Goal: Task Accomplishment & Management: Manage account settings

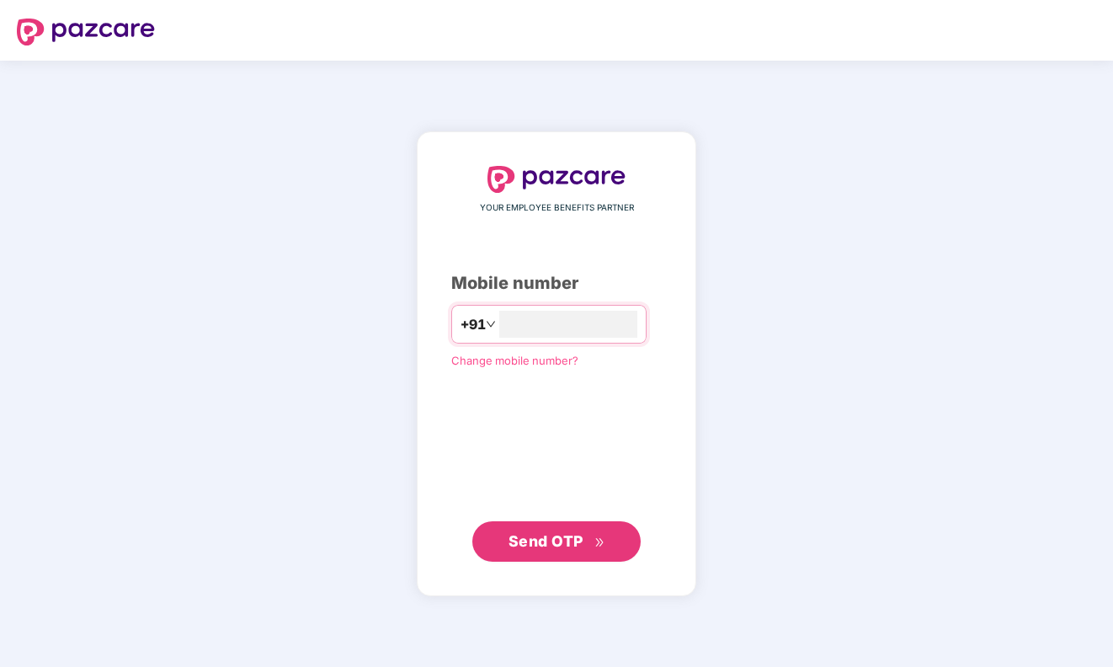
type input "**********"
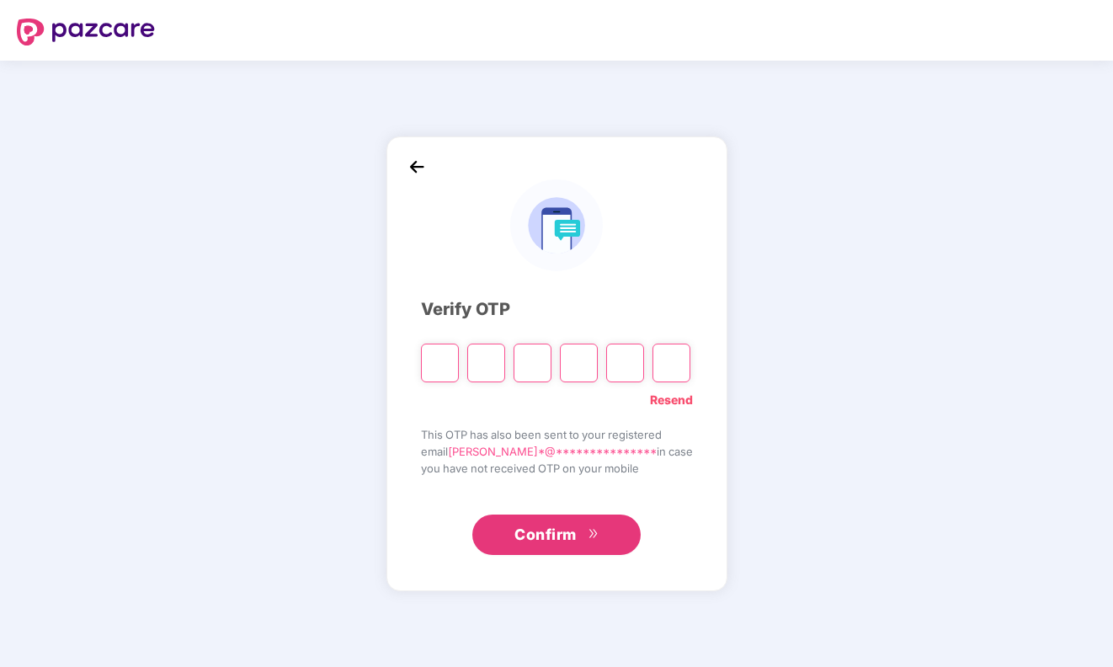
click at [679, 397] on link "Resend" at bounding box center [671, 399] width 43 height 19
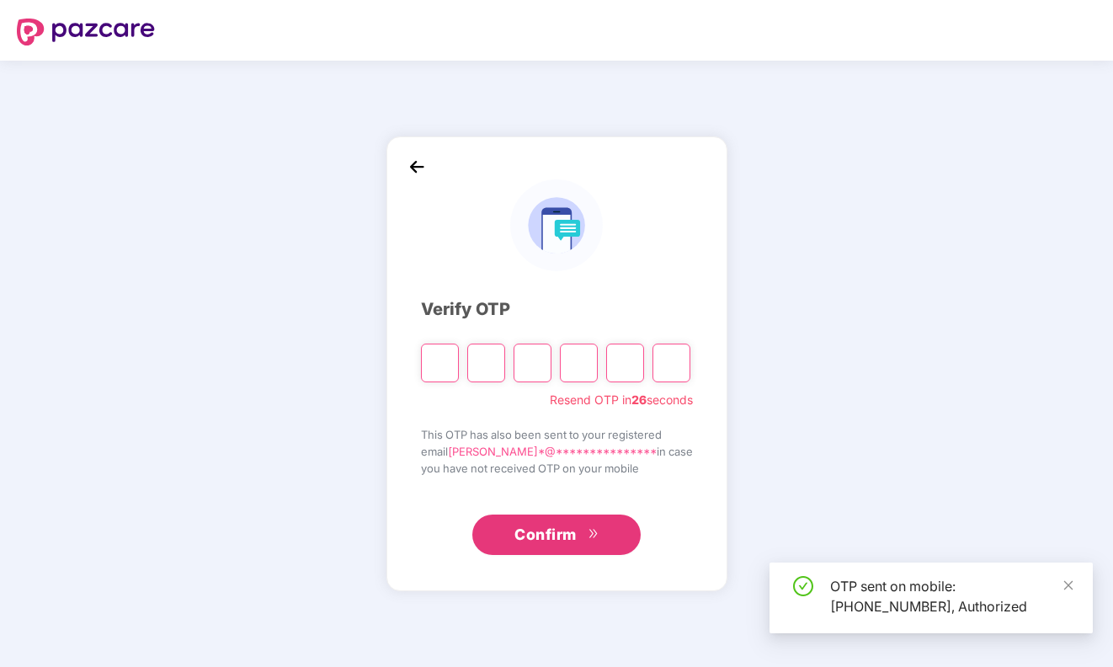
click at [437, 353] on input "Please enter verification code. Digit 1" at bounding box center [440, 362] width 38 height 39
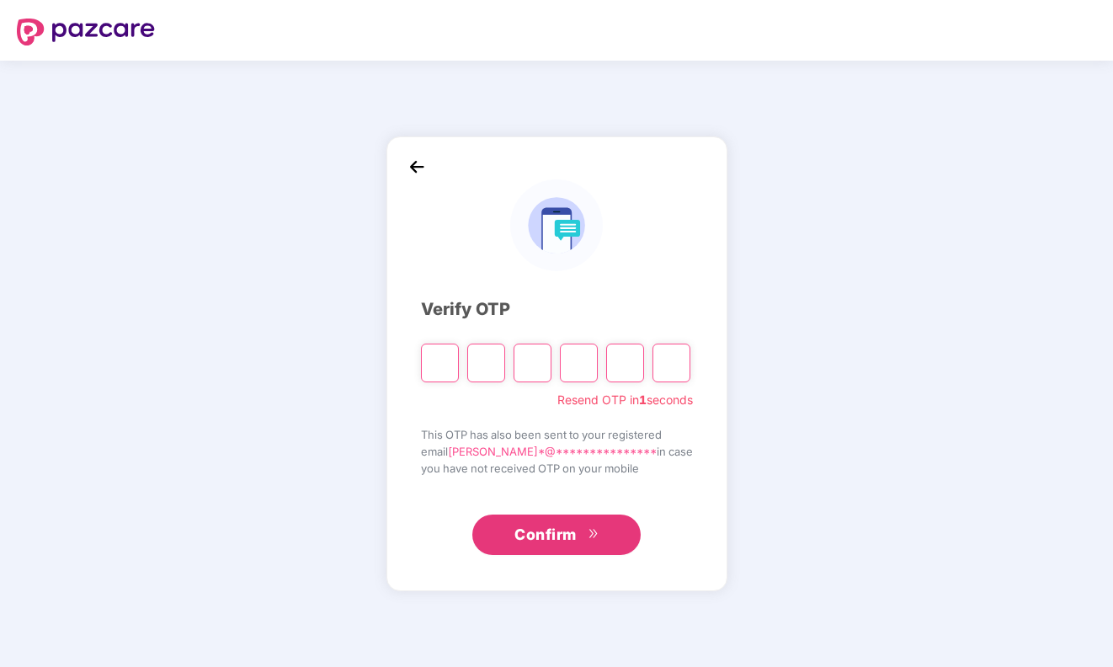
click at [416, 173] on img at bounding box center [416, 166] width 25 height 25
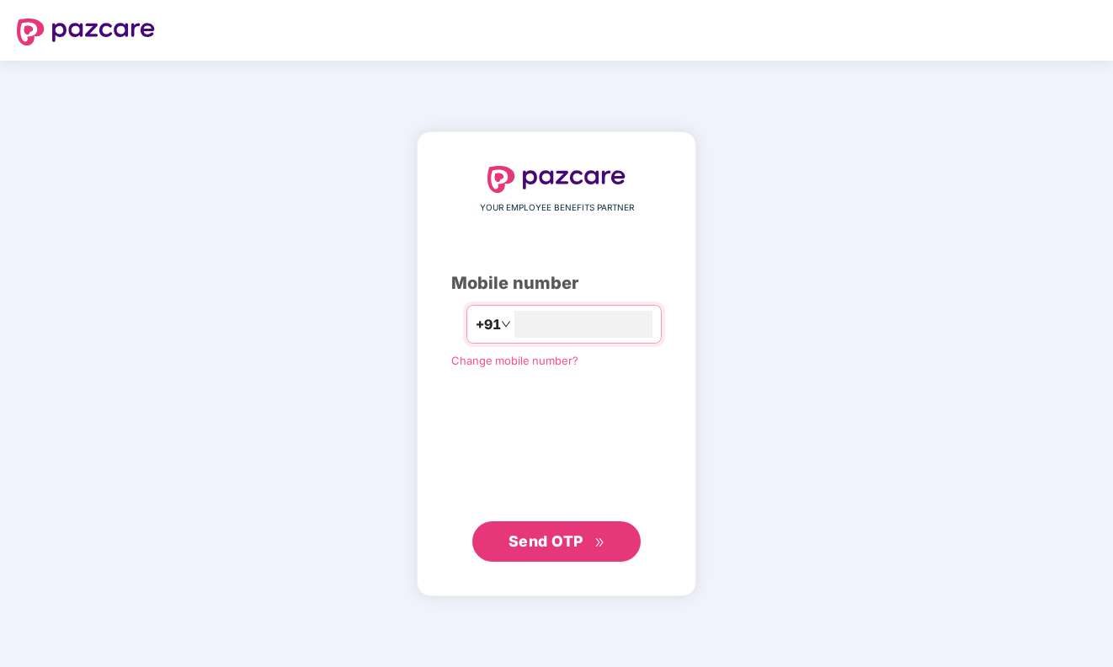
click at [561, 518] on div "**********" at bounding box center [556, 364] width 210 height 396
click at [563, 529] on span "Send OTP" at bounding box center [556, 541] width 97 height 24
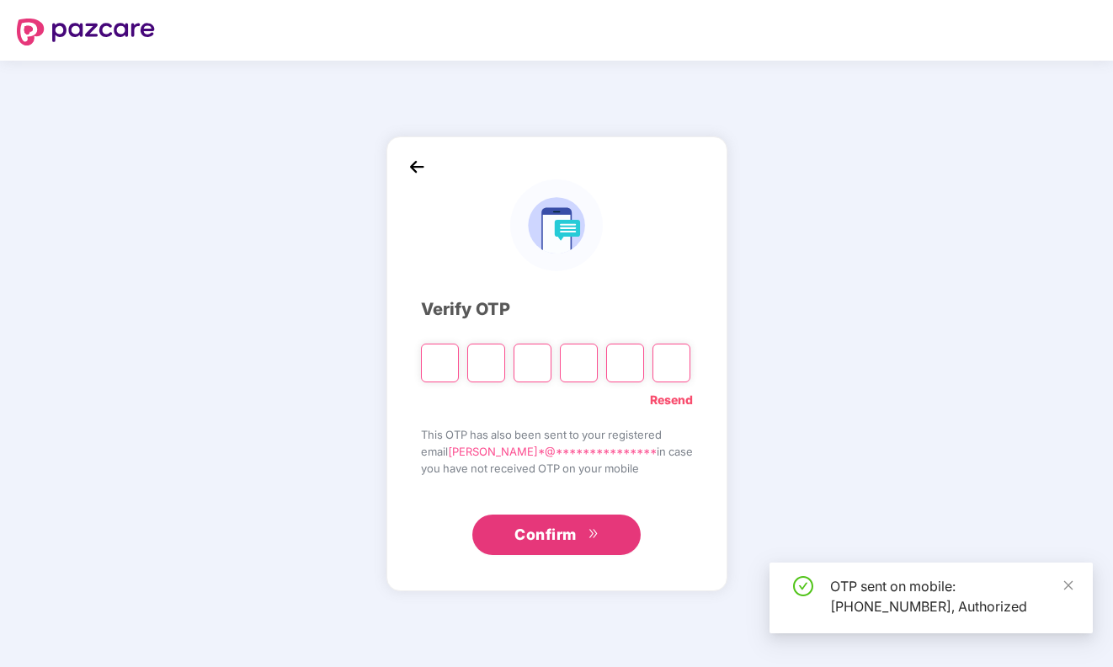
click at [436, 357] on input "Please enter verification code. Digit 1" at bounding box center [440, 362] width 38 height 39
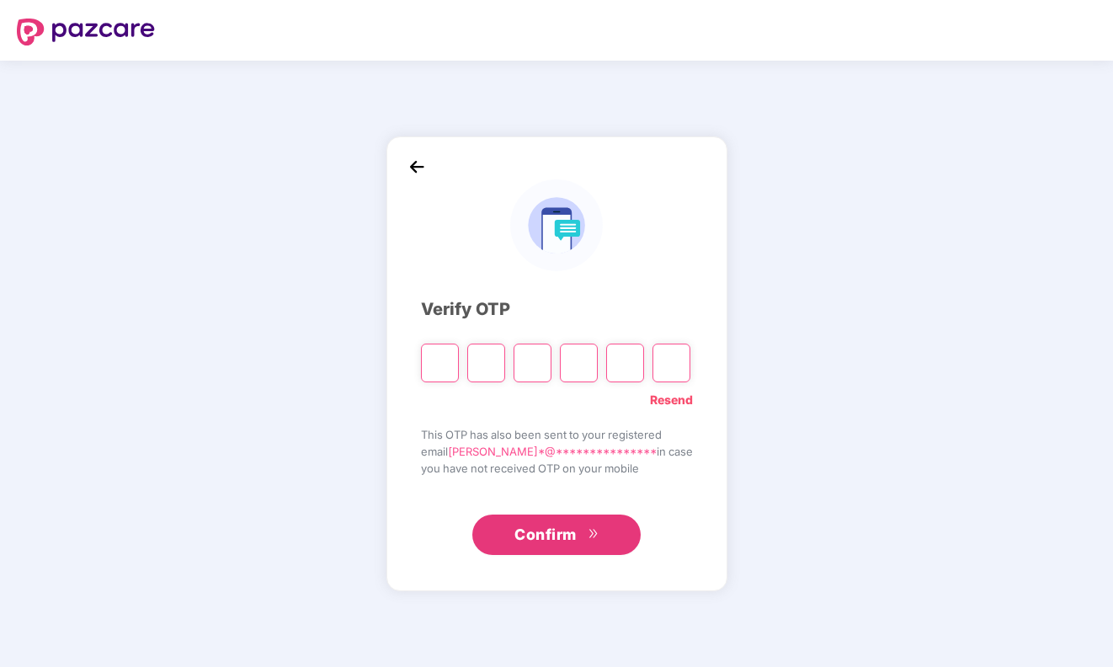
type input "*"
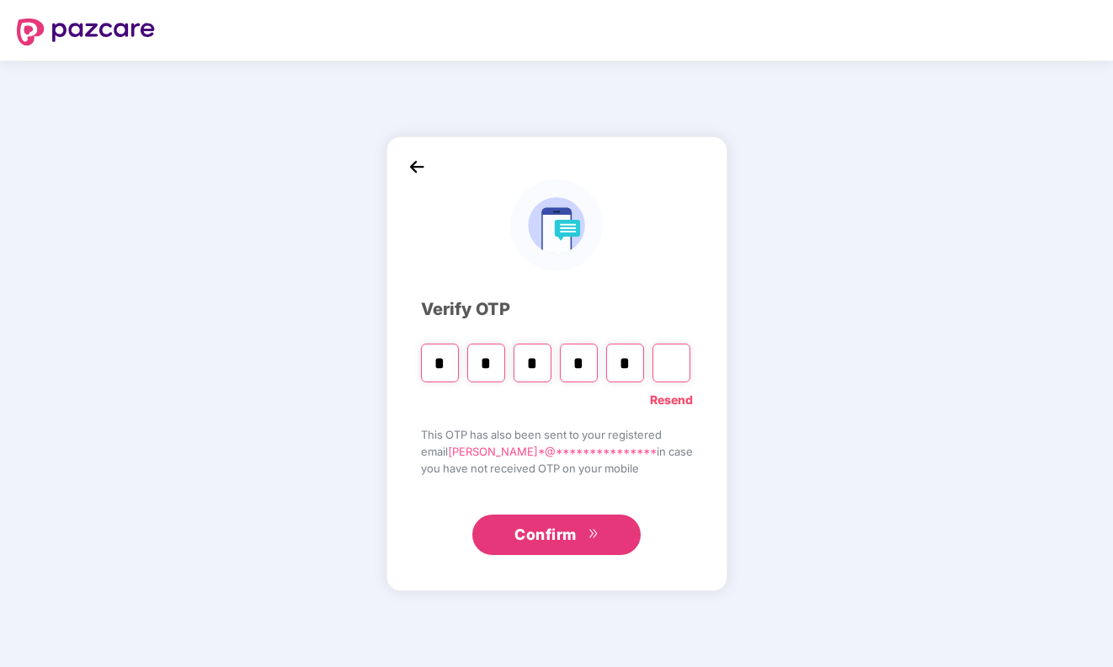
type input "*"
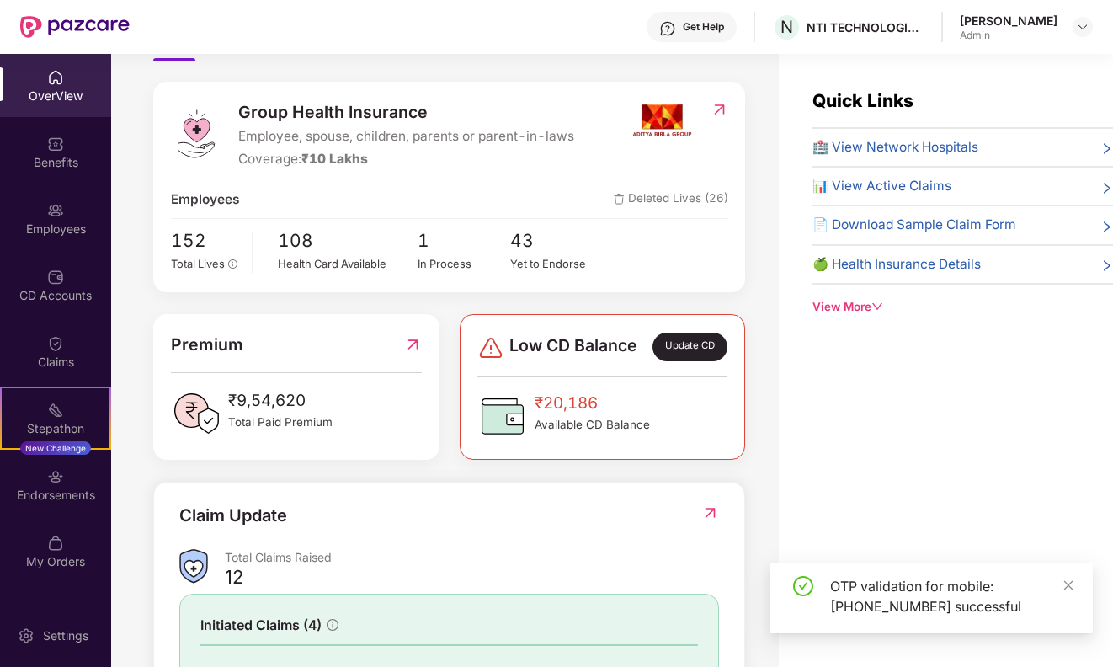
scroll to position [235, 0]
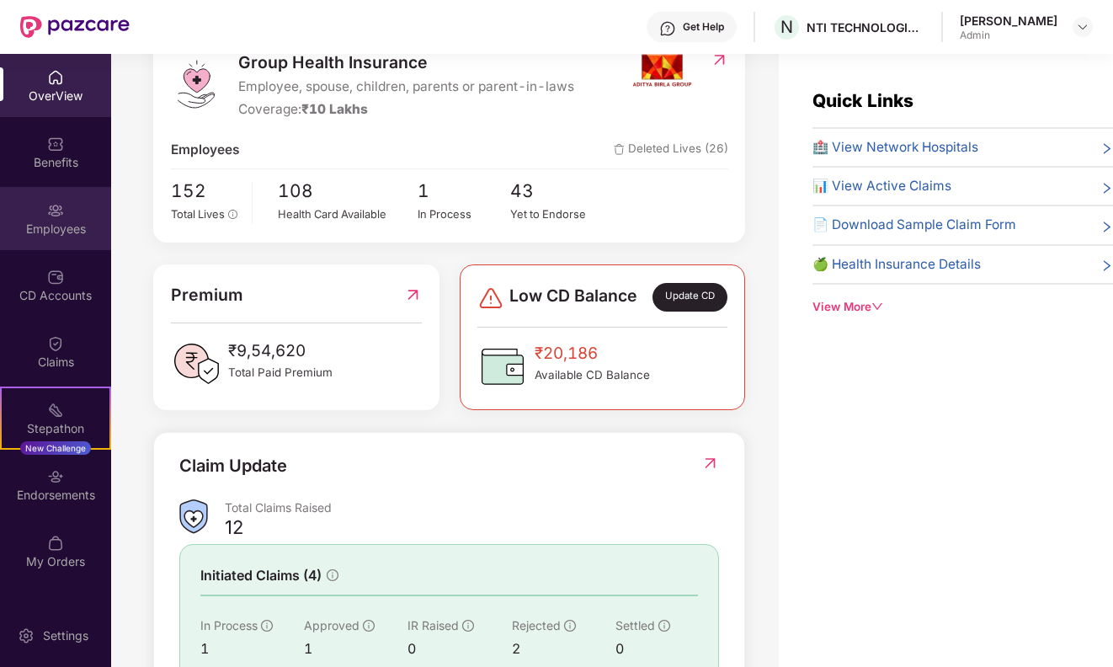
click at [28, 214] on div "Employees" at bounding box center [55, 218] width 111 height 63
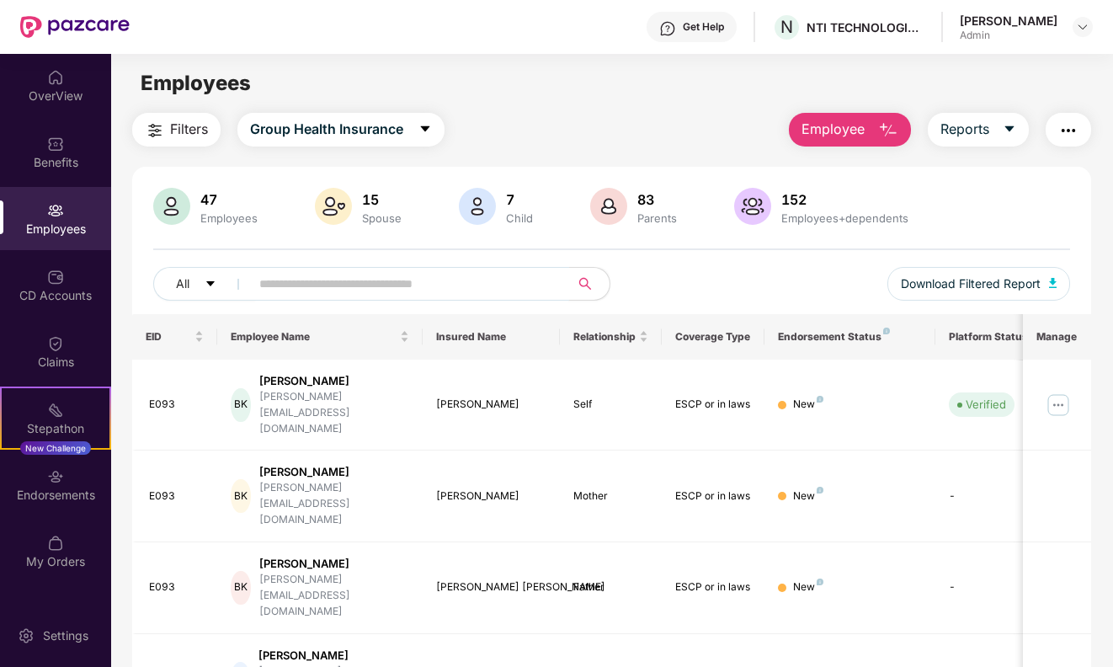
click at [285, 284] on input "text" at bounding box center [403, 283] width 288 height 25
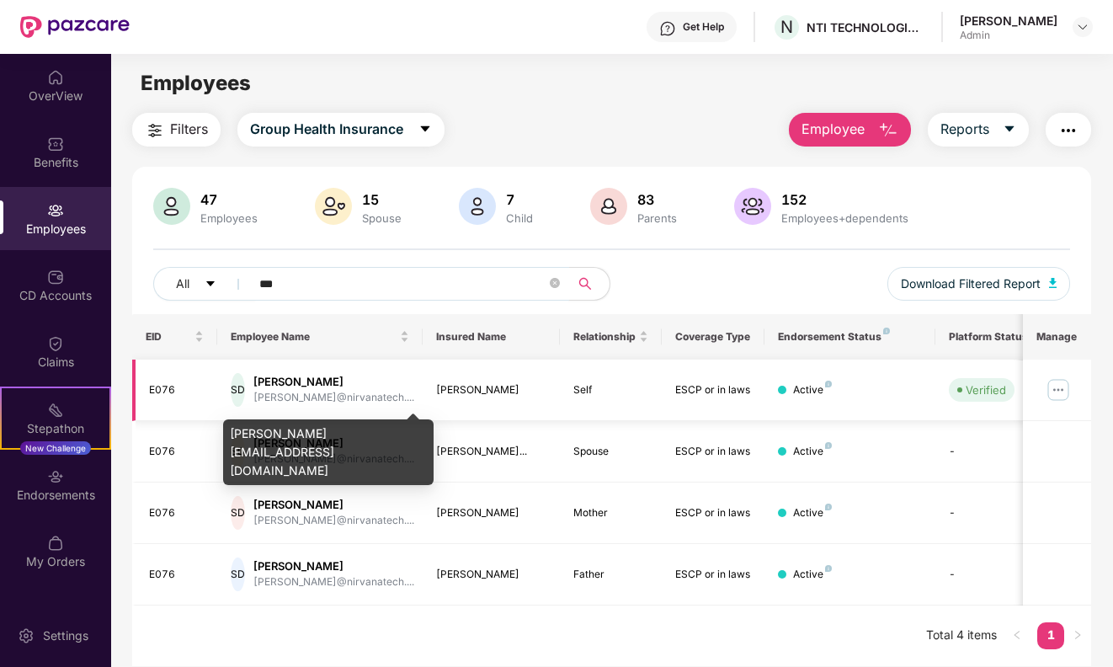
type input "***"
click at [311, 383] on div "[PERSON_NAME]" at bounding box center [333, 382] width 161 height 16
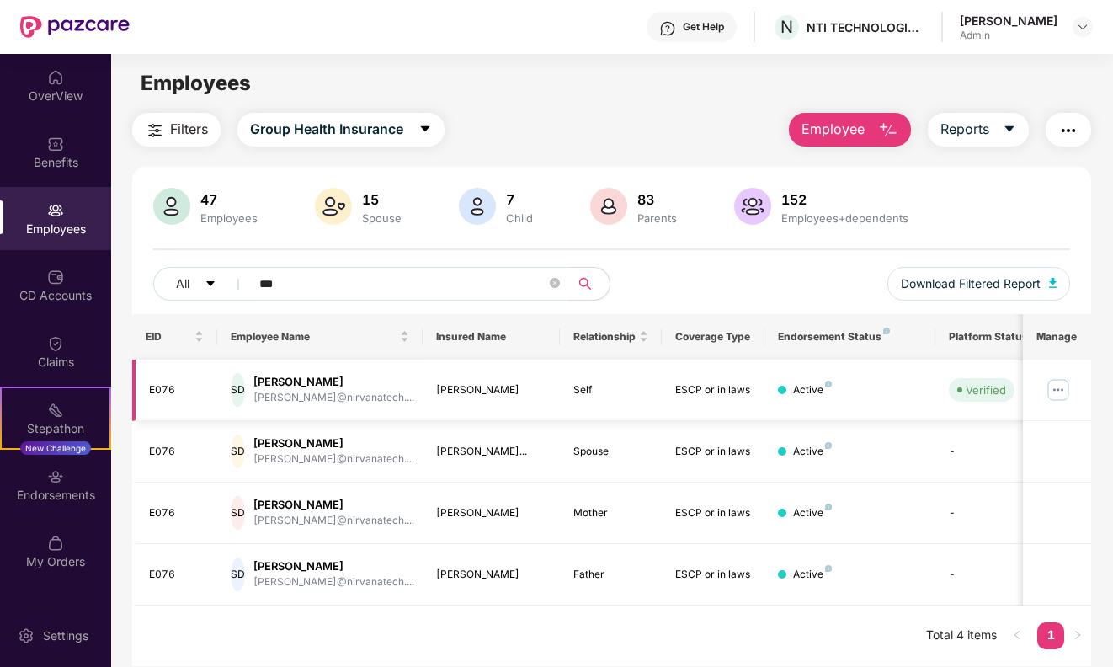
click at [245, 387] on div "SD" at bounding box center [238, 390] width 14 height 34
click at [329, 382] on div "[PERSON_NAME]" at bounding box center [333, 382] width 161 height 16
click at [1065, 394] on img at bounding box center [1057, 389] width 27 height 27
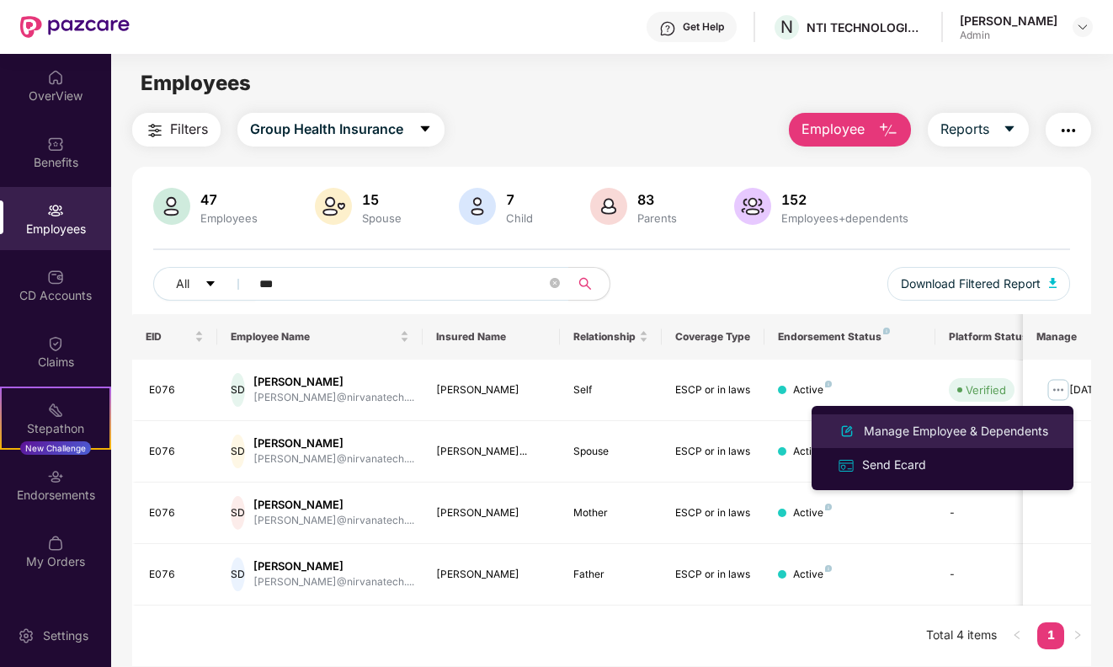
click at [935, 433] on div "Manage Employee & Dependents" at bounding box center [955, 431] width 191 height 19
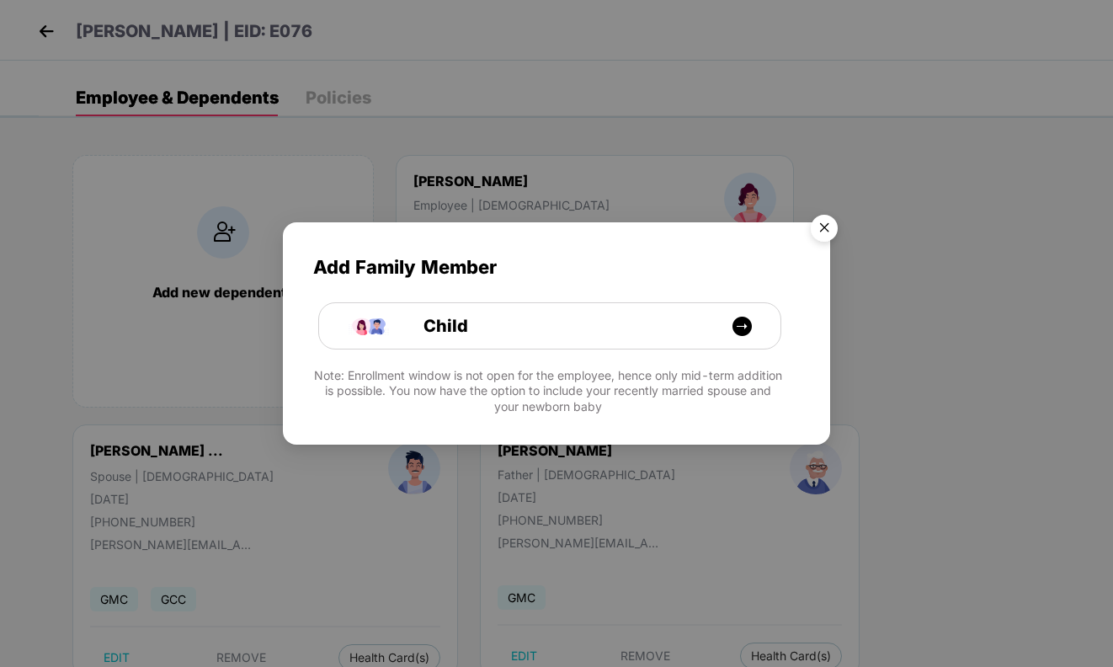
click at [824, 224] on img "Close" at bounding box center [823, 230] width 47 height 47
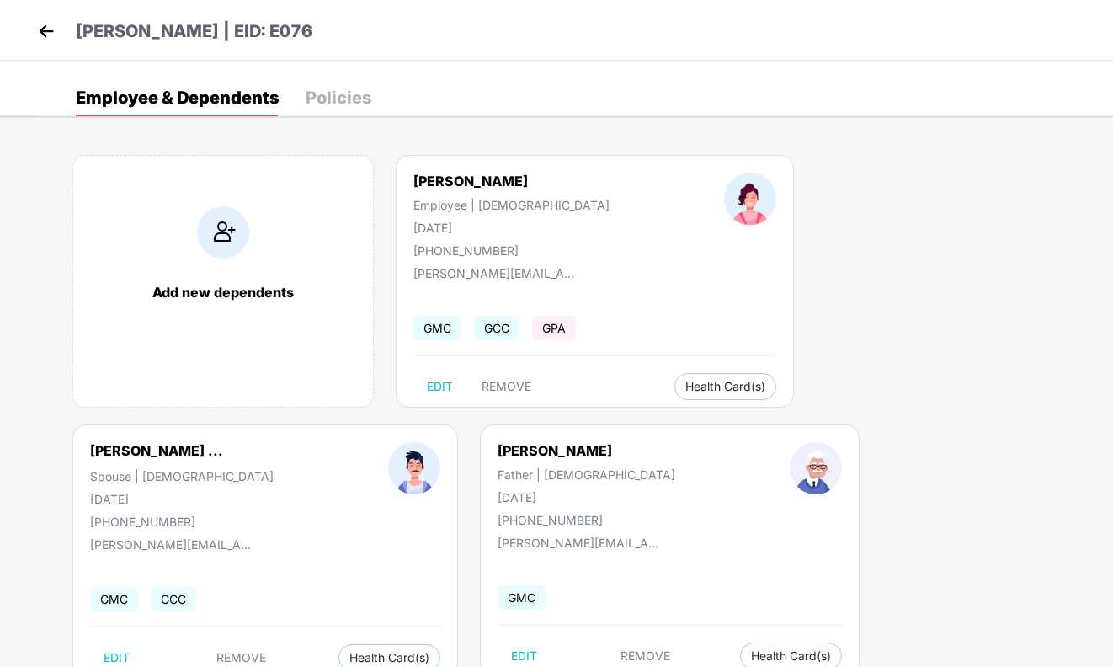
drag, startPoint x: 412, startPoint y: 229, endPoint x: 533, endPoint y: 226, distance: 120.4
click at [534, 227] on div "[PERSON_NAME] Employee | [DEMOGRAPHIC_DATA] [DATE] [PHONE_NUMBER]" at bounding box center [511, 215] width 311 height 85
copy div "[DATE]"
click at [45, 29] on img at bounding box center [46, 31] width 25 height 25
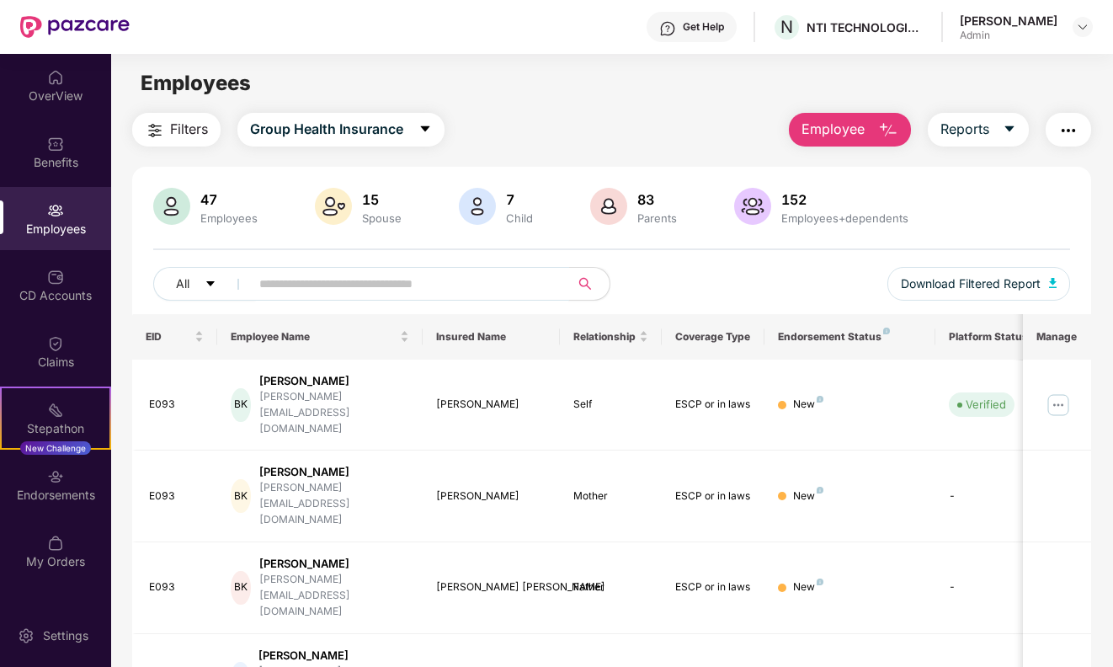
click at [460, 281] on input "text" at bounding box center [403, 283] width 288 height 25
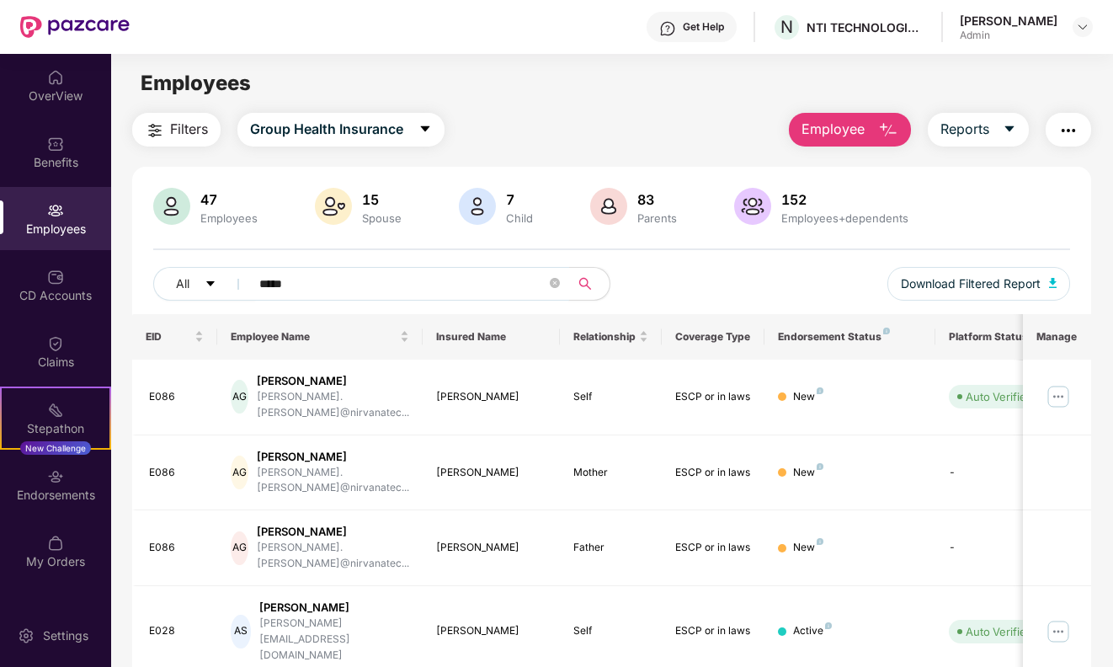
type input "*****"
drag, startPoint x: 308, startPoint y: 311, endPoint x: 312, endPoint y: 377, distance: 65.8
click at [312, 377] on div "[PERSON_NAME]" at bounding box center [333, 381] width 152 height 16
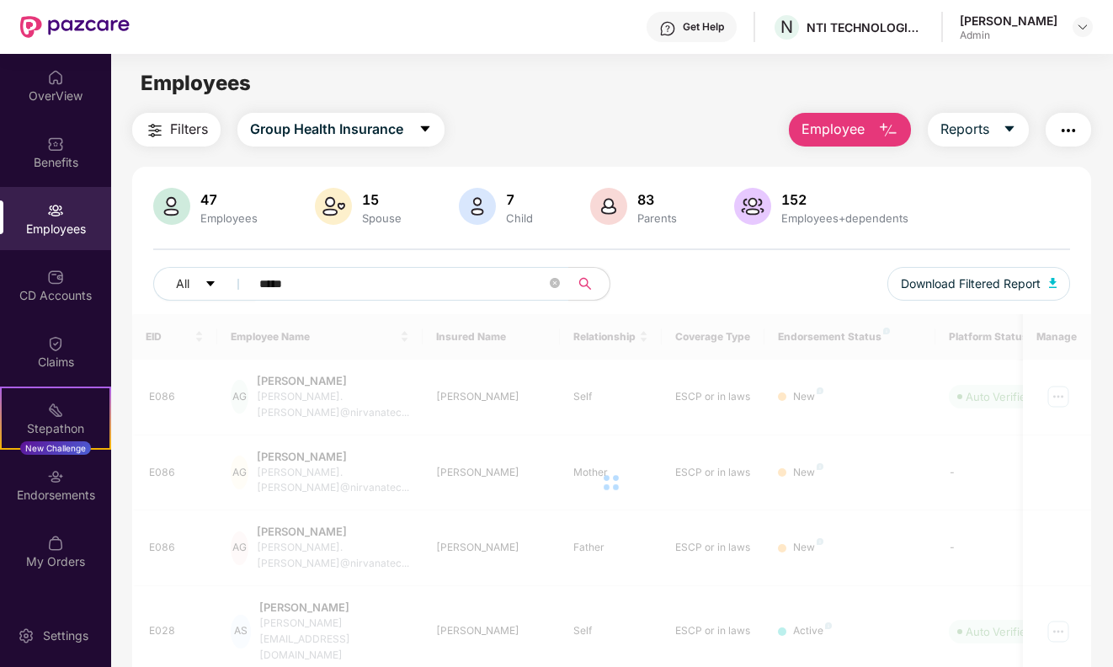
click at [308, 390] on div at bounding box center [611, 482] width 959 height 337
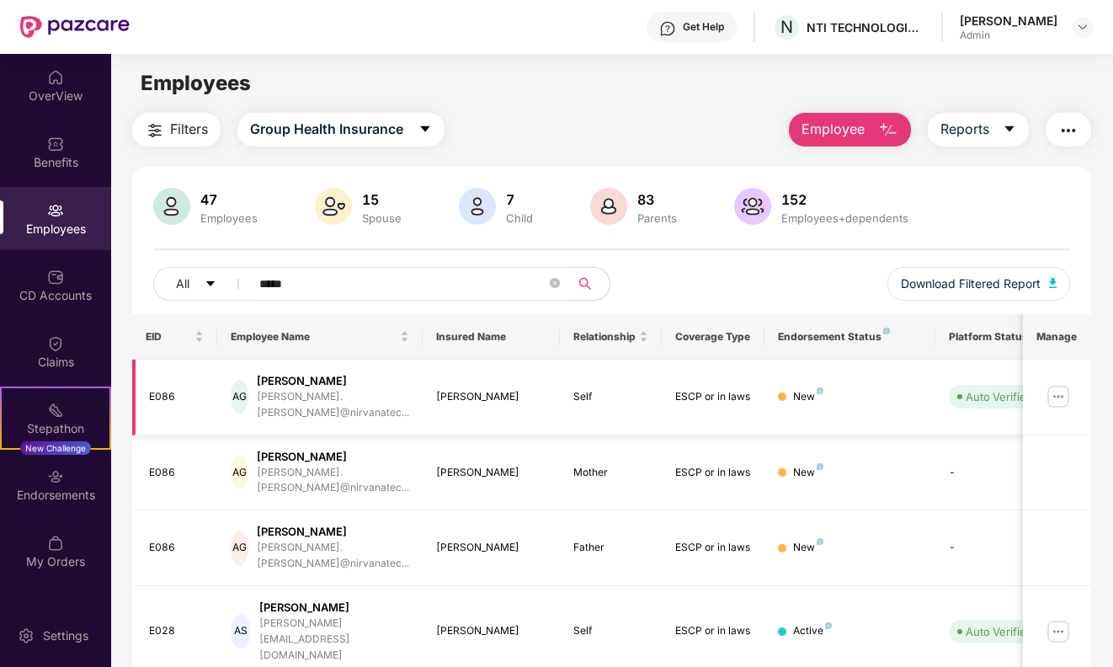
click at [1070, 385] on img at bounding box center [1057, 396] width 27 height 27
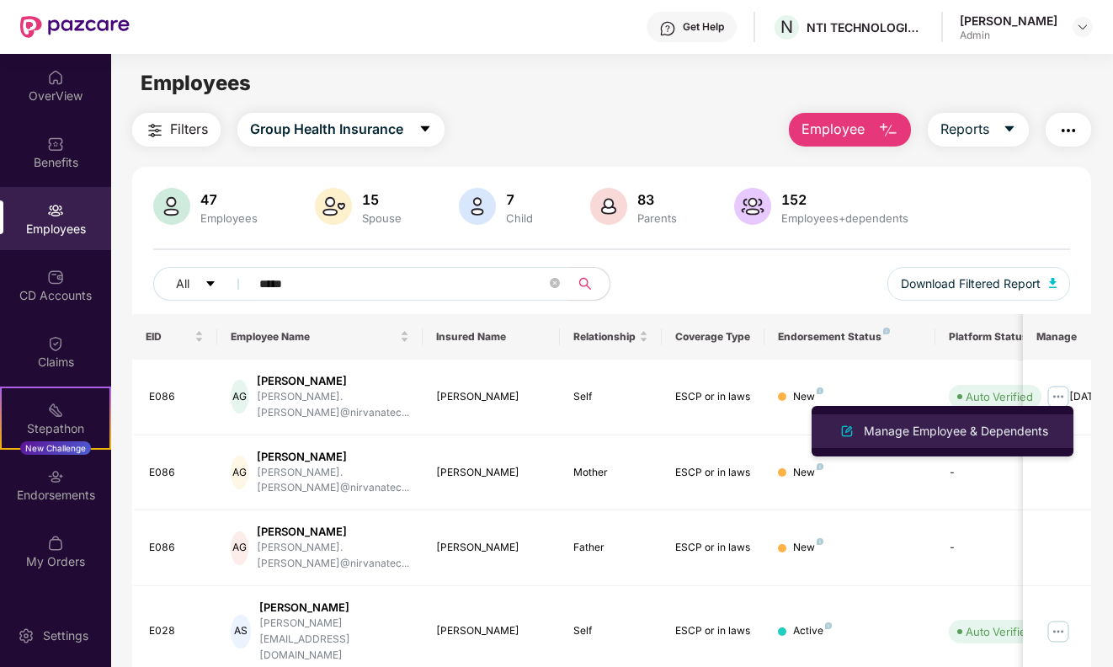
click at [928, 417] on li "Manage Employee & Dependents" at bounding box center [942, 431] width 262 height 34
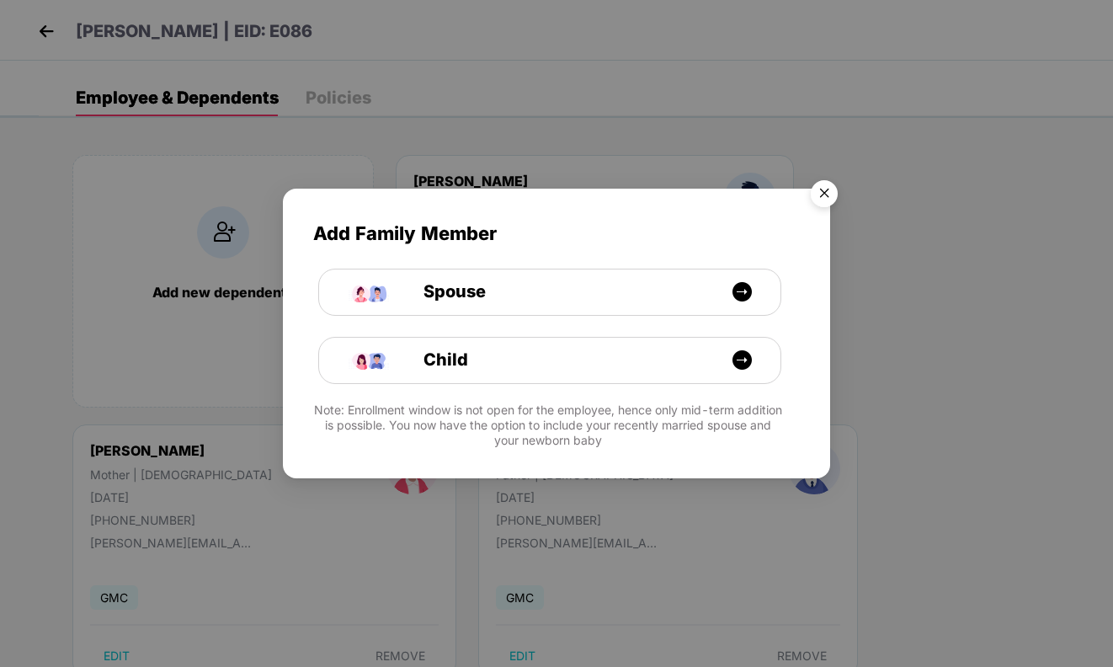
click at [831, 183] on img "Close" at bounding box center [823, 196] width 47 height 47
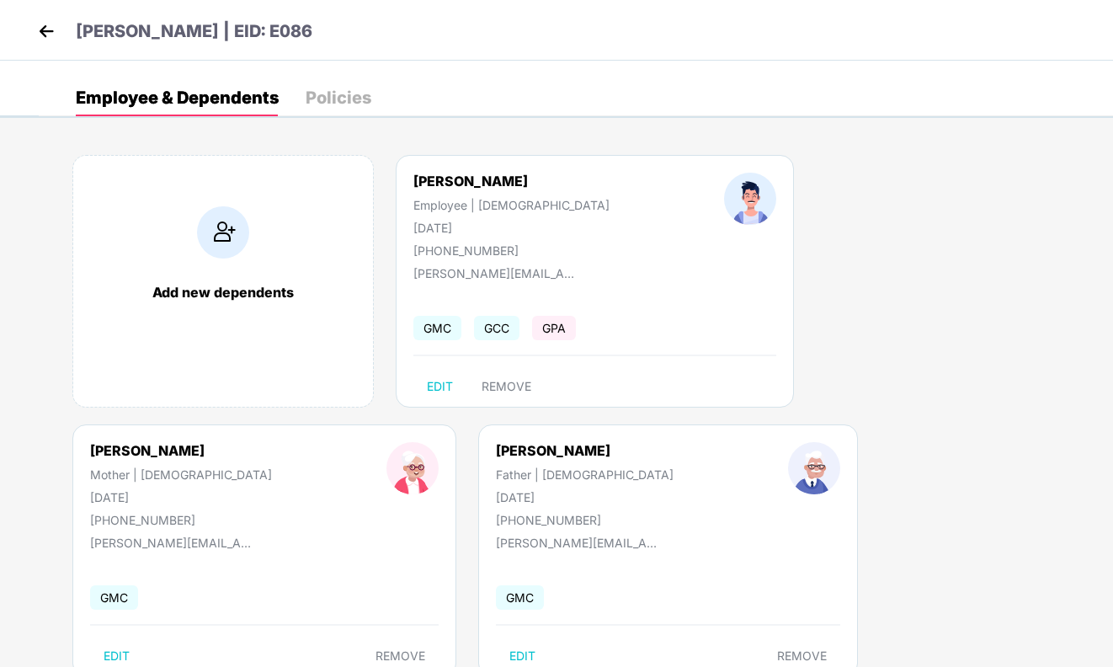
drag, startPoint x: 407, startPoint y: 233, endPoint x: 516, endPoint y: 231, distance: 108.6
click at [516, 231] on div "[PERSON_NAME] Employee | [DEMOGRAPHIC_DATA] [DATE] [PHONE_NUMBER]" at bounding box center [511, 215] width 311 height 85
copy div "[DATE]"
click at [47, 32] on img at bounding box center [46, 31] width 25 height 25
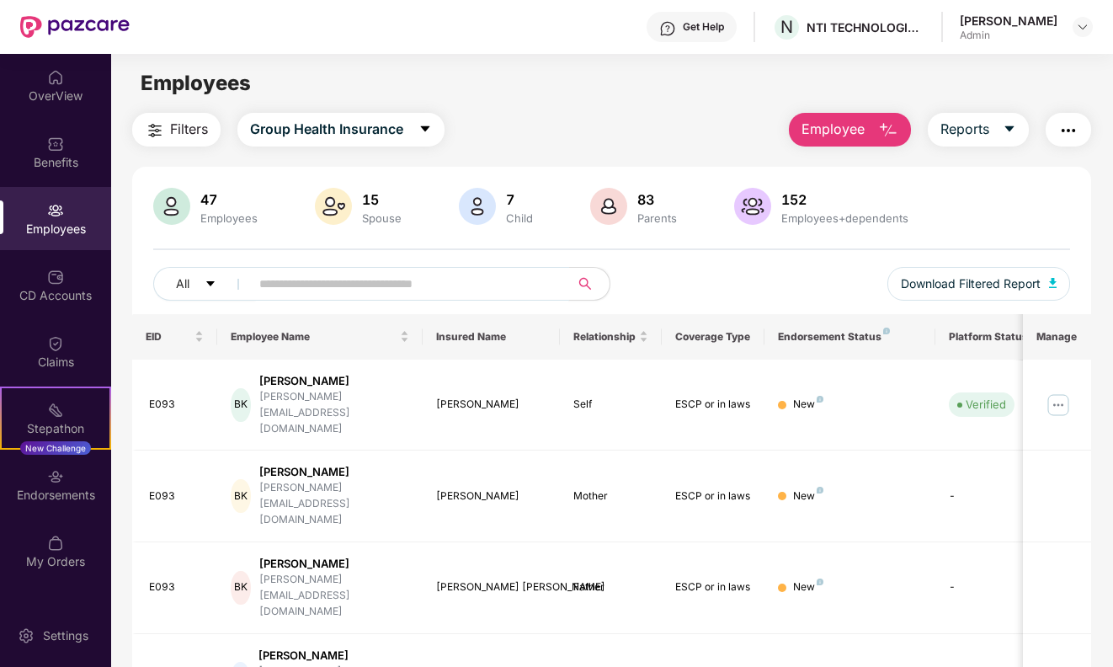
click at [289, 268] on span at bounding box center [404, 284] width 331 height 34
type input "******"
click at [303, 378] on div "[PERSON_NAME]" at bounding box center [334, 381] width 150 height 16
click at [1056, 391] on img at bounding box center [1057, 404] width 27 height 27
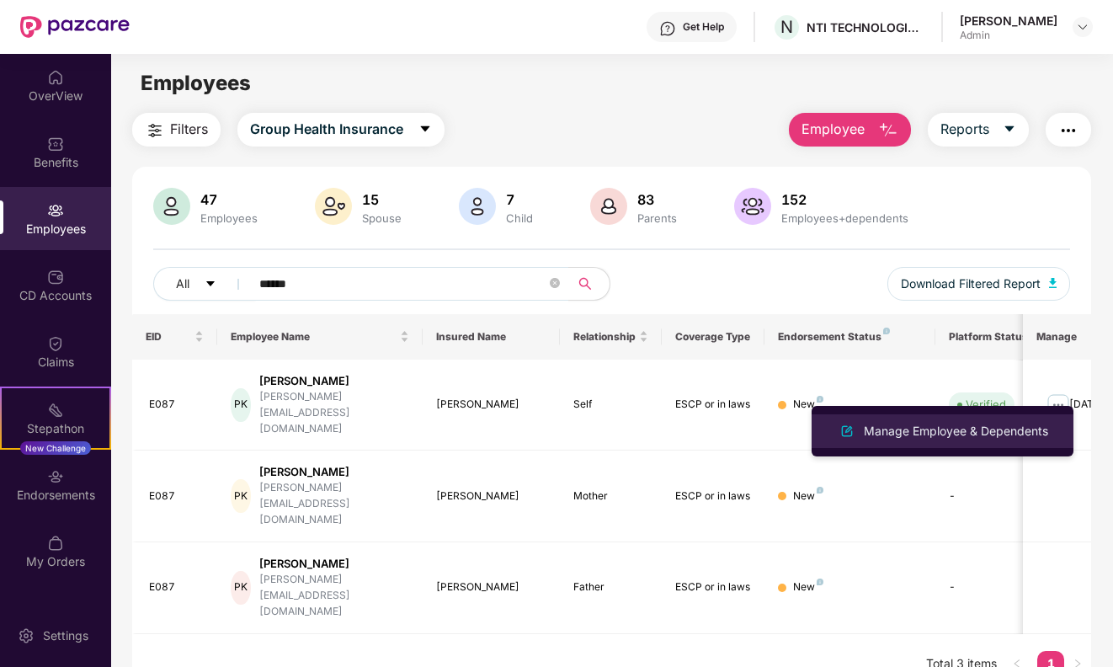
click at [899, 425] on div "Manage Employee & Dependents" at bounding box center [955, 431] width 191 height 19
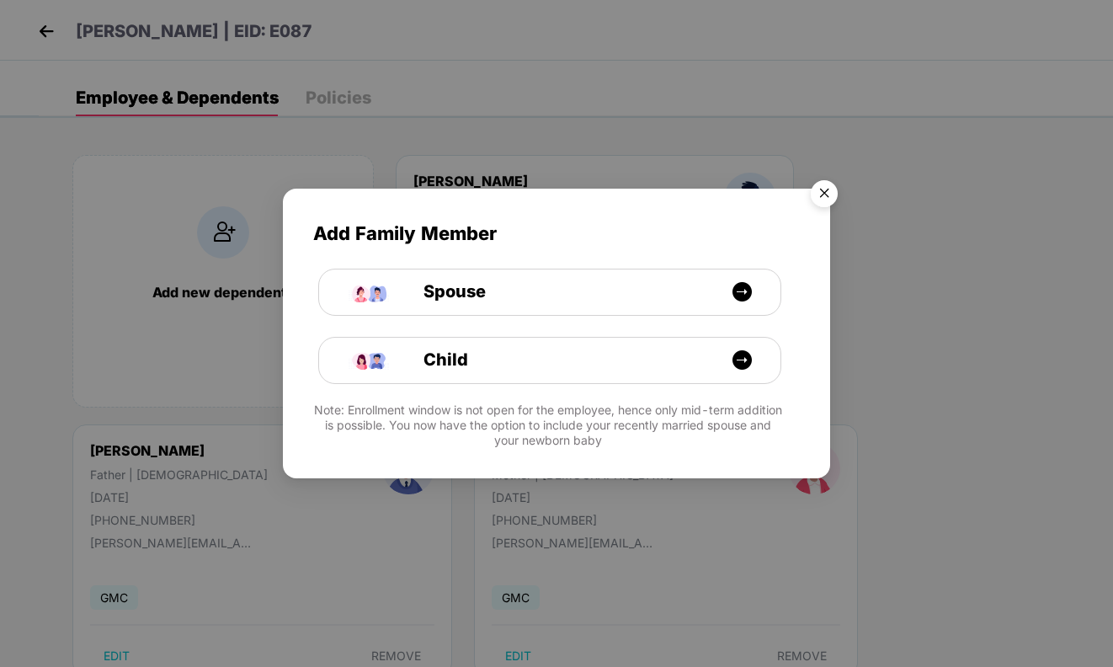
click at [824, 190] on img "Close" at bounding box center [823, 196] width 47 height 47
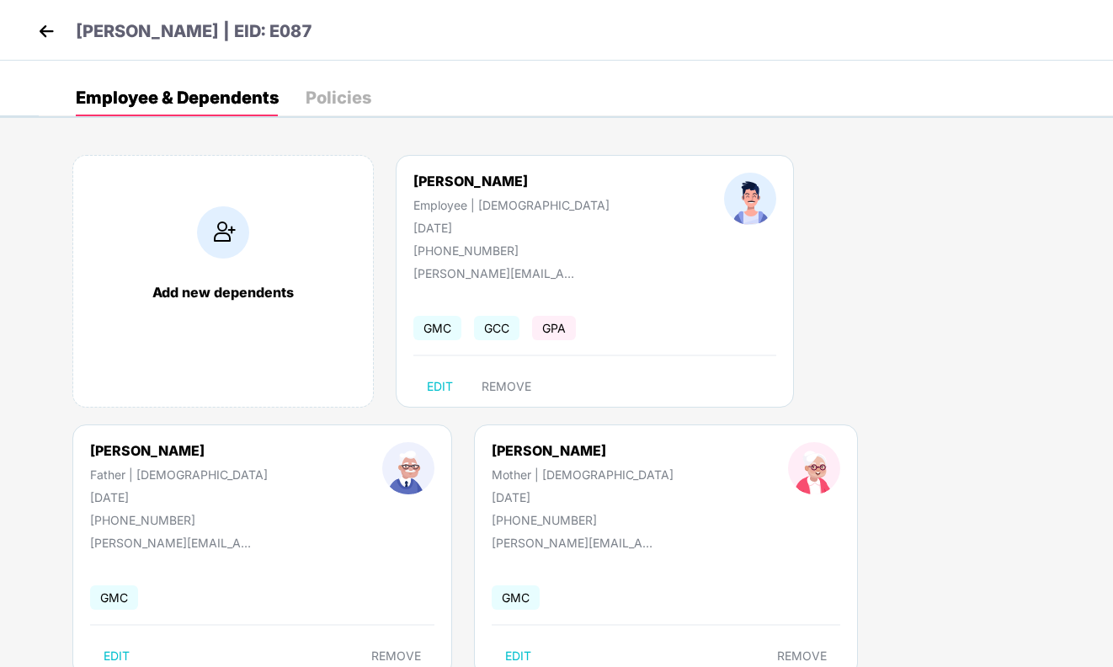
drag, startPoint x: 409, startPoint y: 226, endPoint x: 525, endPoint y: 224, distance: 116.1
click at [526, 224] on div "[PERSON_NAME] Employee | [DEMOGRAPHIC_DATA] [DATE] [PHONE_NUMBER]" at bounding box center [511, 215] width 311 height 85
copy div "[DATE]"
click at [50, 30] on img at bounding box center [46, 31] width 25 height 25
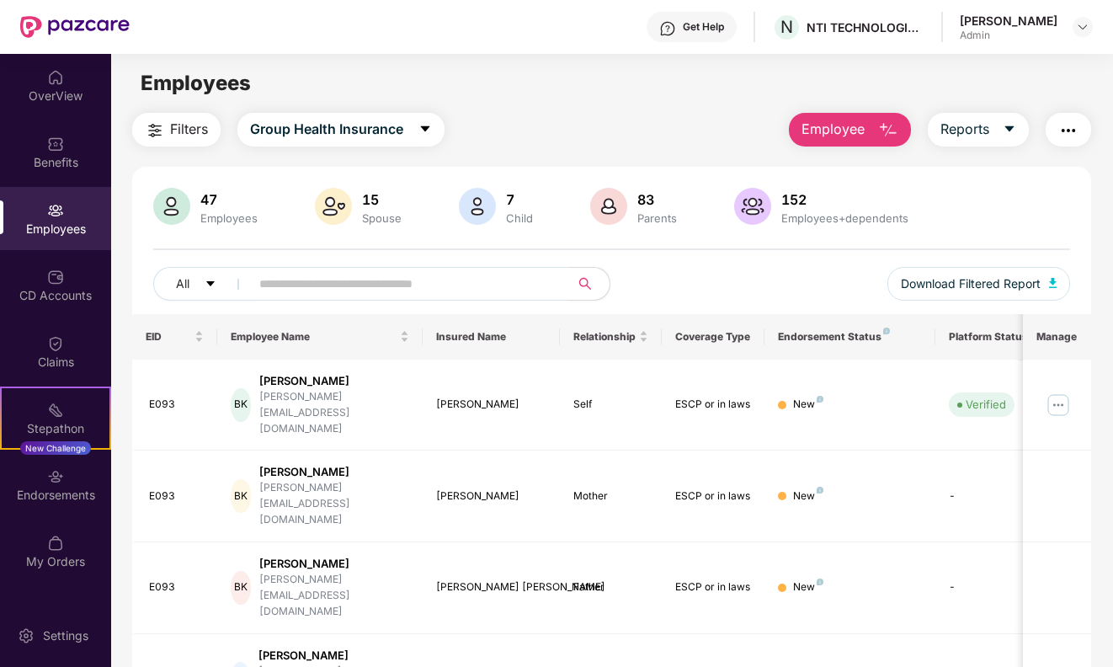
click at [347, 276] on input "text" at bounding box center [403, 283] width 288 height 25
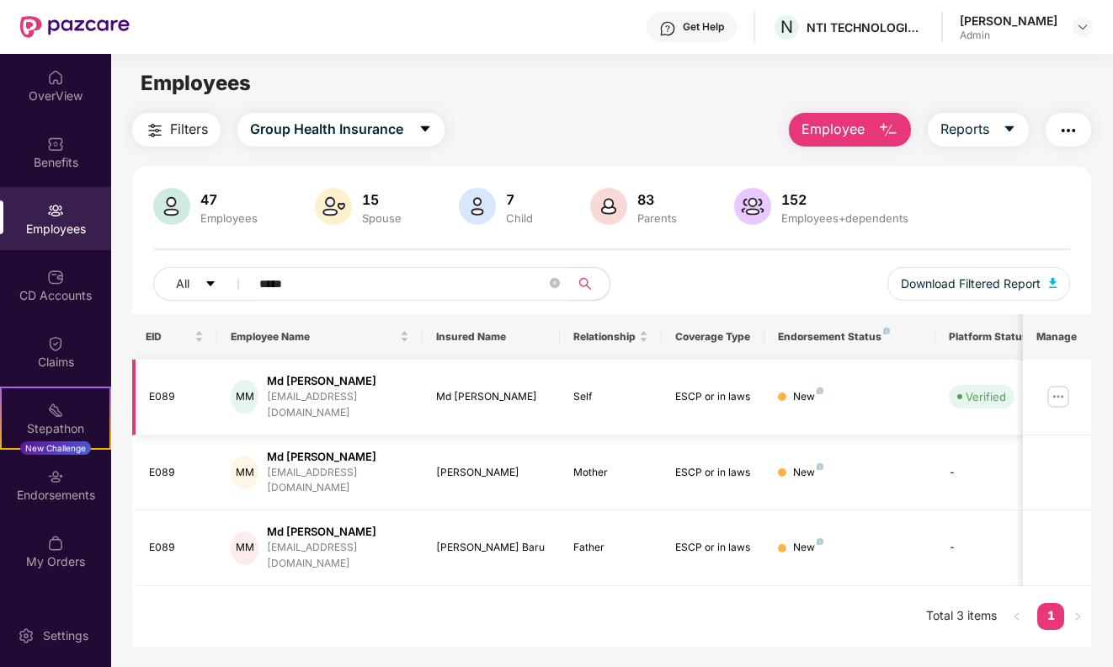
type input "*****"
click at [1050, 385] on img at bounding box center [1057, 396] width 27 height 27
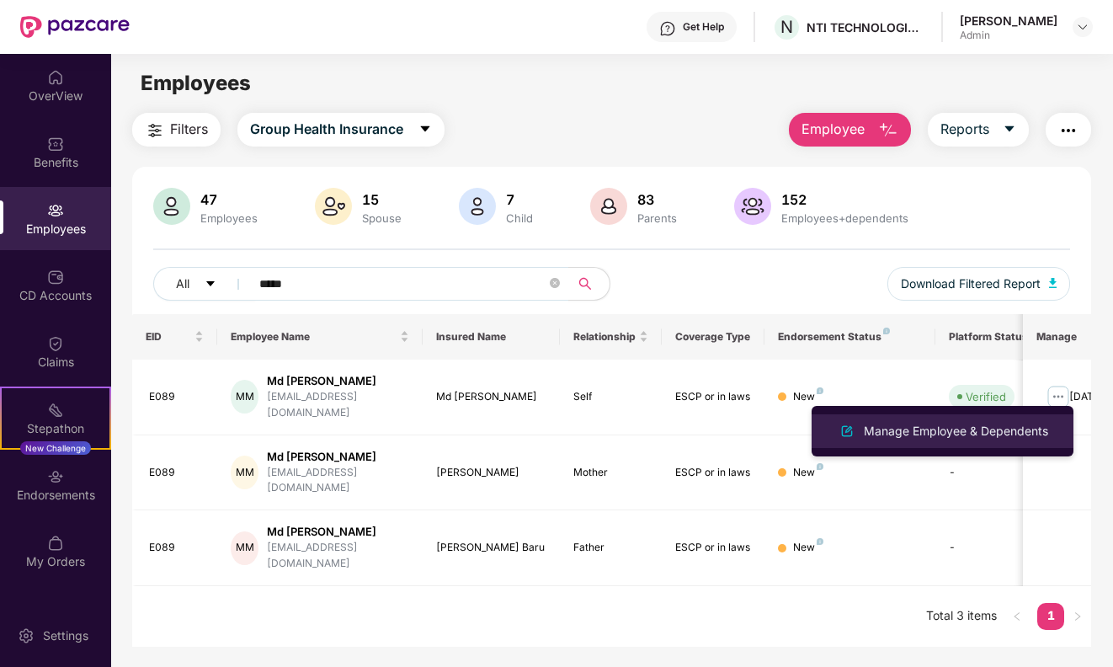
click at [959, 425] on div "Manage Employee & Dependents" at bounding box center [955, 431] width 191 height 19
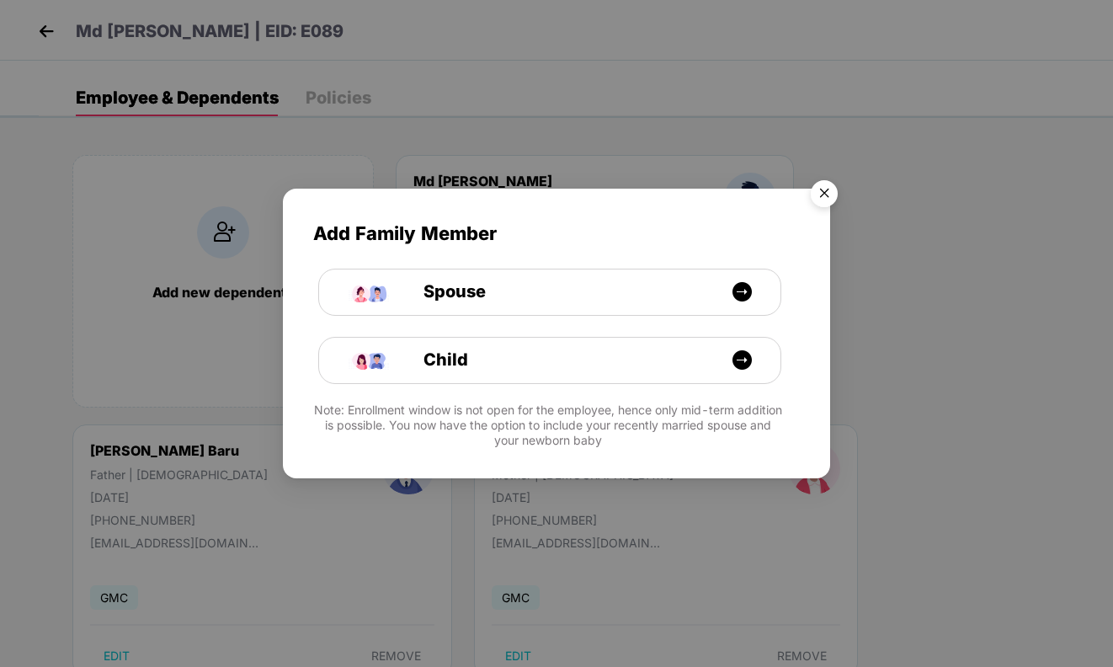
click at [833, 198] on img "Close" at bounding box center [823, 196] width 47 height 47
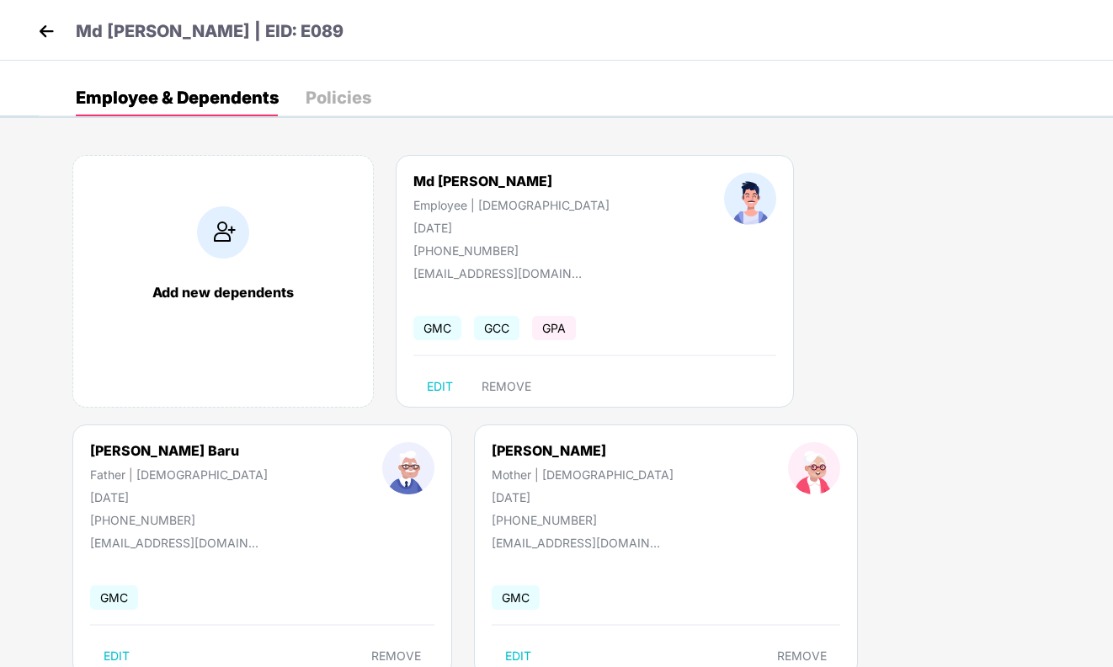
drag, startPoint x: 410, startPoint y: 228, endPoint x: 513, endPoint y: 230, distance: 103.5
click at [513, 230] on div "Md [PERSON_NAME] Employee | [DEMOGRAPHIC_DATA] [DATE] [PHONE_NUMBER]" at bounding box center [511, 215] width 311 height 85
copy div "[DATE]"
click at [59, 26] on header "Md [PERSON_NAME] | EID: E089" at bounding box center [189, 34] width 310 height 30
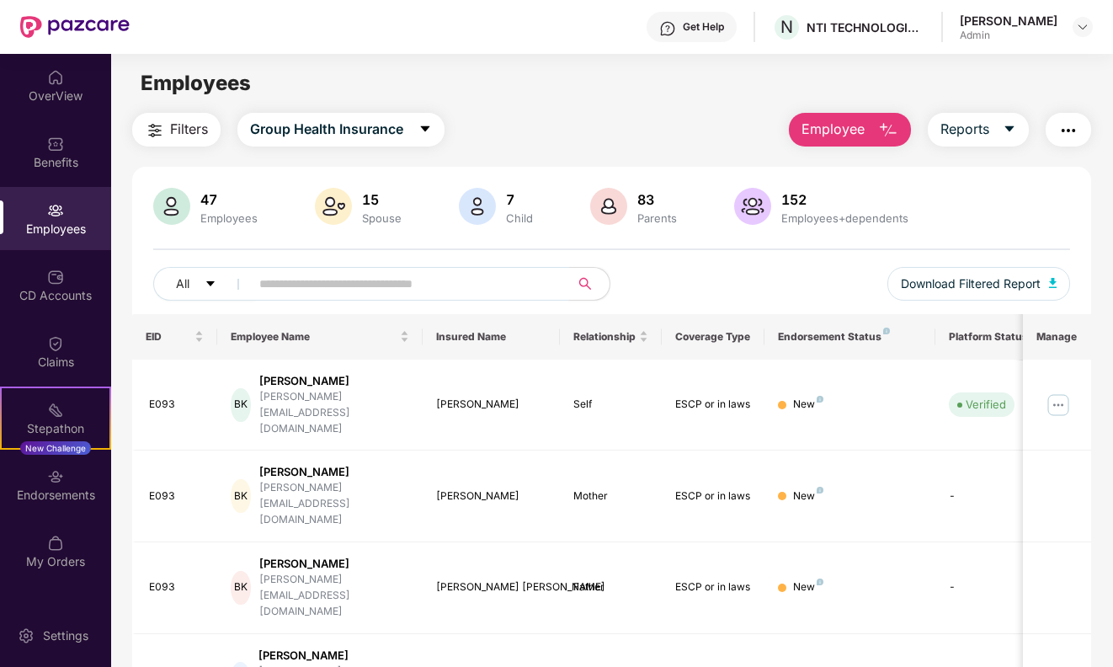
click at [352, 271] on input "text" at bounding box center [403, 283] width 288 height 25
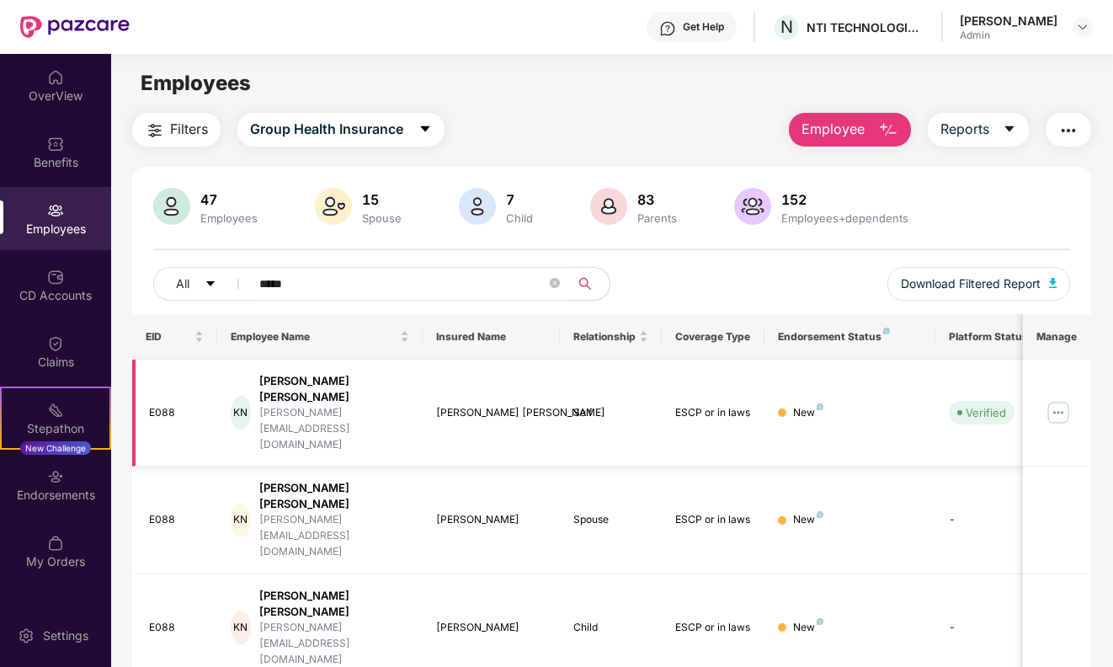
type input "*****"
click at [303, 382] on div "[PERSON_NAME] [PERSON_NAME]" at bounding box center [334, 389] width 150 height 32
click at [1060, 399] on img at bounding box center [1057, 412] width 27 height 27
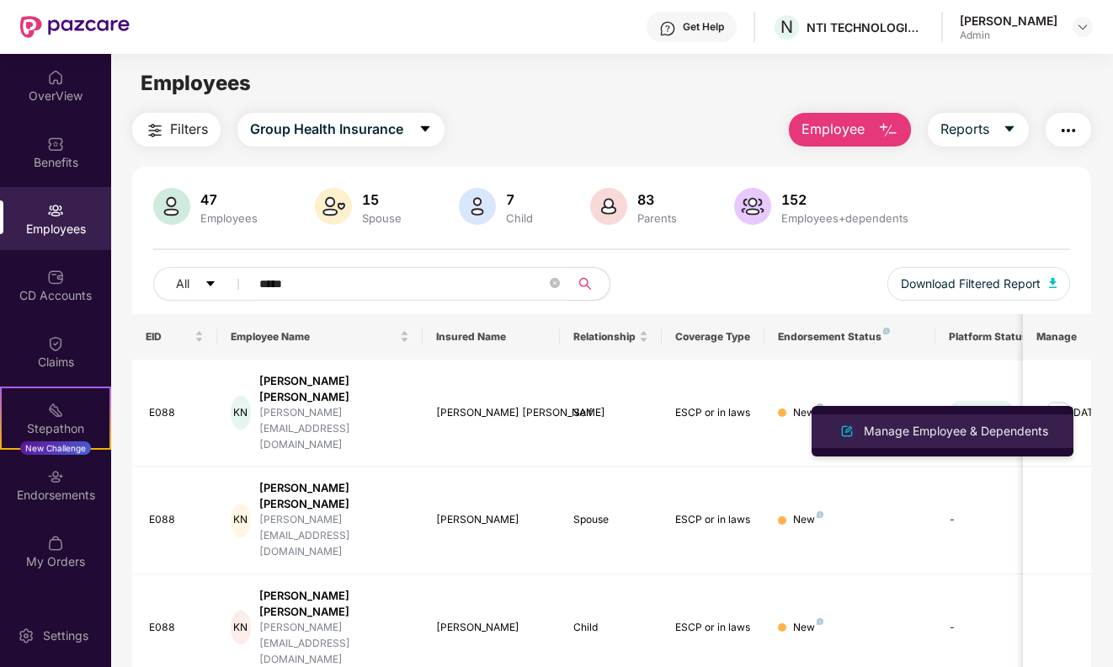
click at [871, 428] on div "Manage Employee & Dependents" at bounding box center [955, 431] width 191 height 19
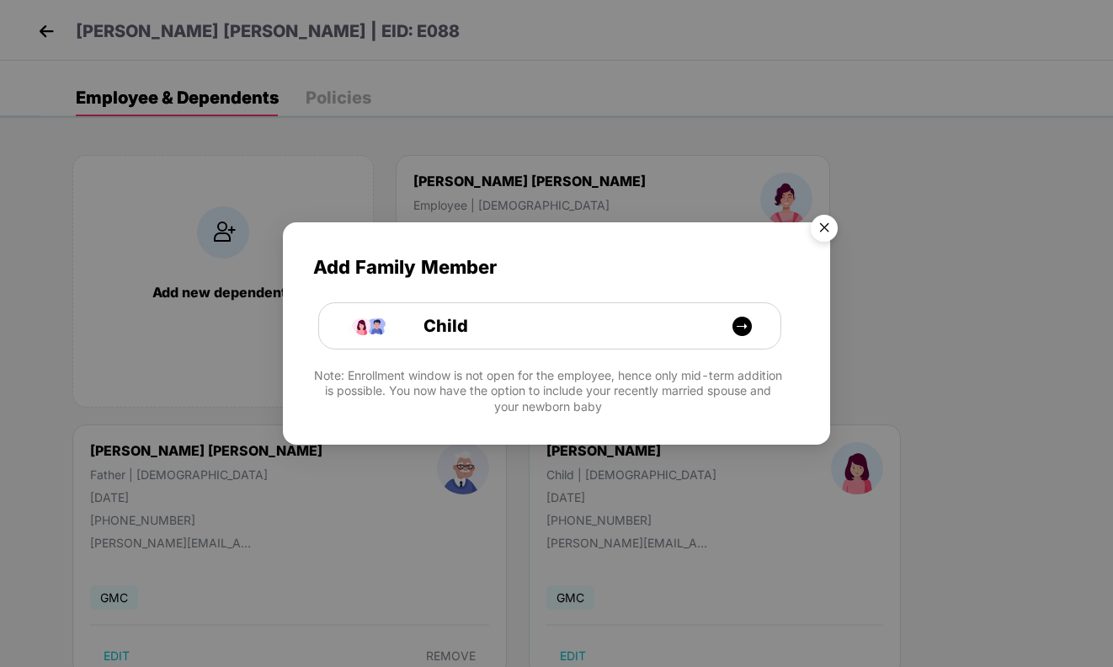
click at [830, 223] on img "Close" at bounding box center [823, 230] width 47 height 47
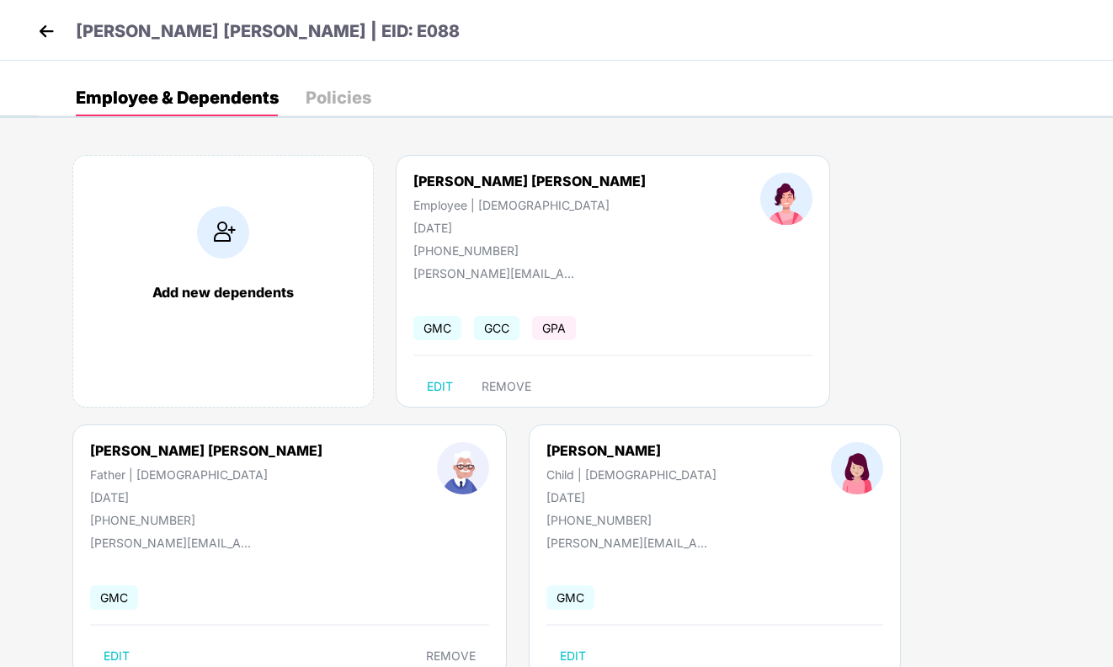
drag, startPoint x: 490, startPoint y: 225, endPoint x: 396, endPoint y: 232, distance: 93.7
click at [396, 232] on div "[PERSON_NAME] [PERSON_NAME] Employee | [DEMOGRAPHIC_DATA] [DATE] [PHONE_NUMBER]" at bounding box center [529, 215] width 347 height 85
copy div "[DATE]"
click at [48, 32] on img at bounding box center [46, 31] width 25 height 25
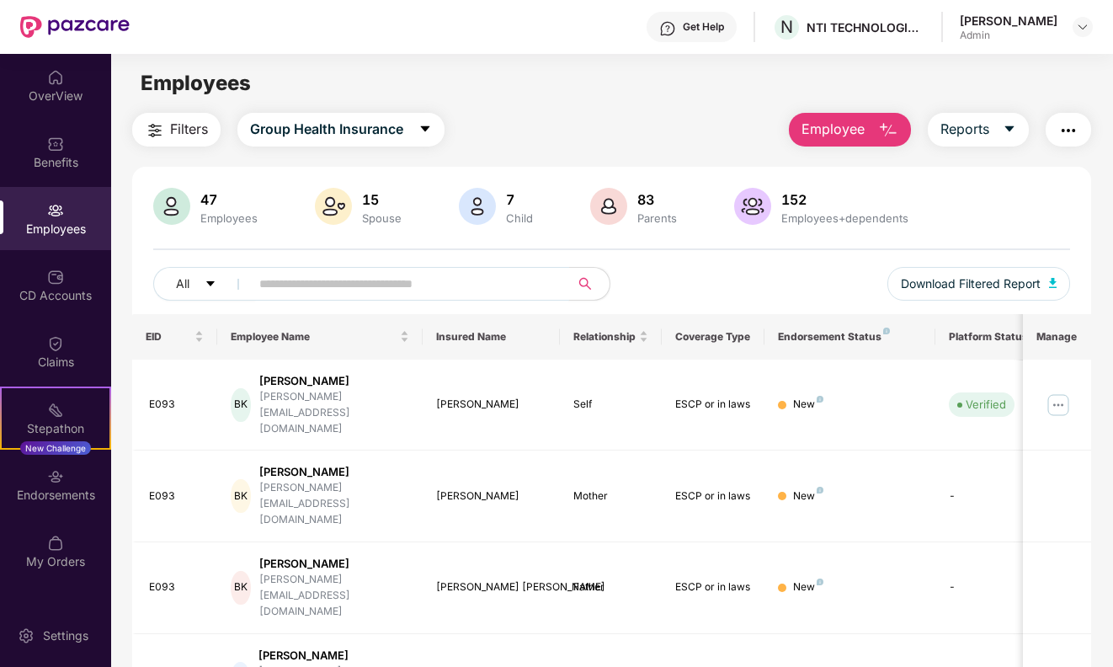
click at [401, 269] on span at bounding box center [404, 284] width 331 height 34
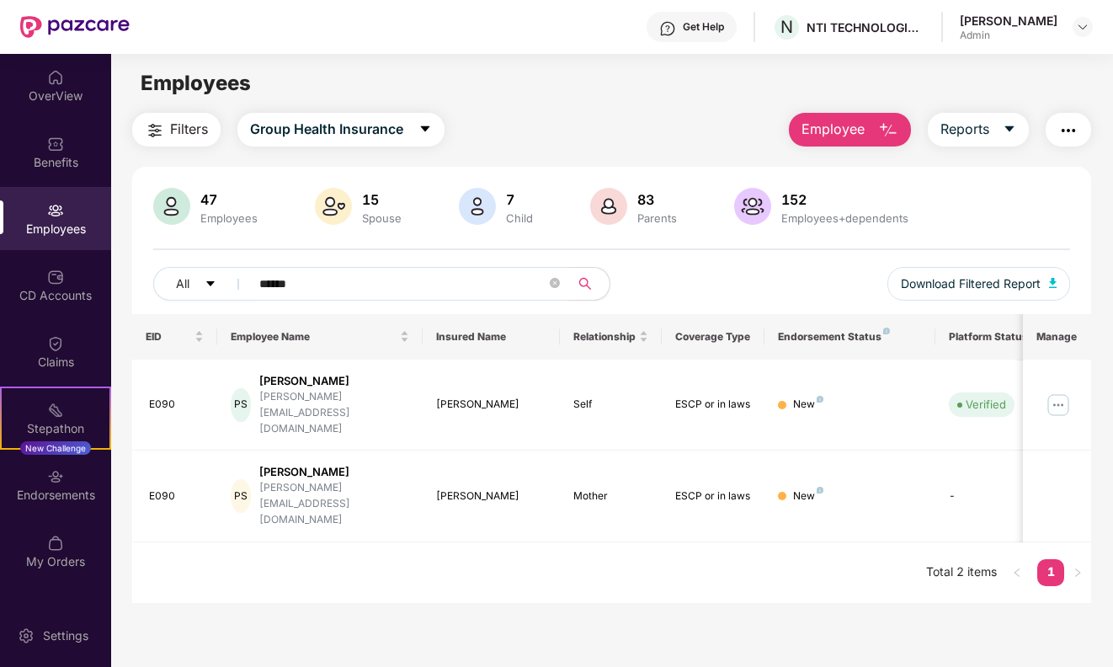
type input "******"
drag, startPoint x: 401, startPoint y: 268, endPoint x: 329, endPoint y: 390, distance: 141.4
click at [329, 390] on div "[PERSON_NAME][EMAIL_ADDRESS][DOMAIN_NAME]" at bounding box center [334, 413] width 150 height 48
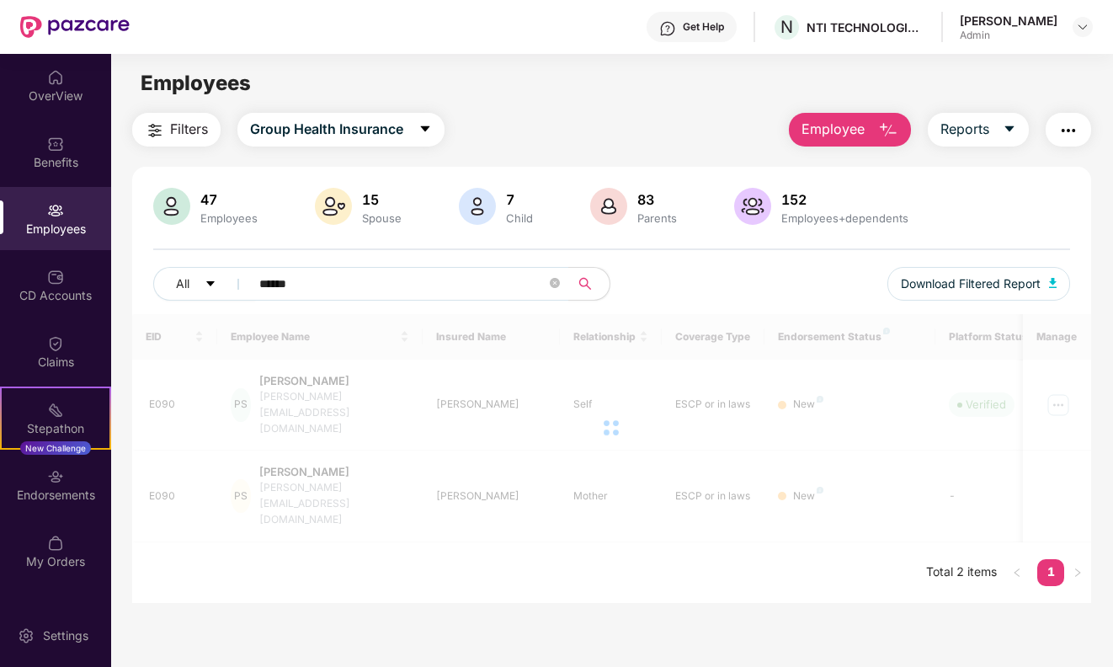
click at [1073, 380] on div at bounding box center [611, 428] width 959 height 228
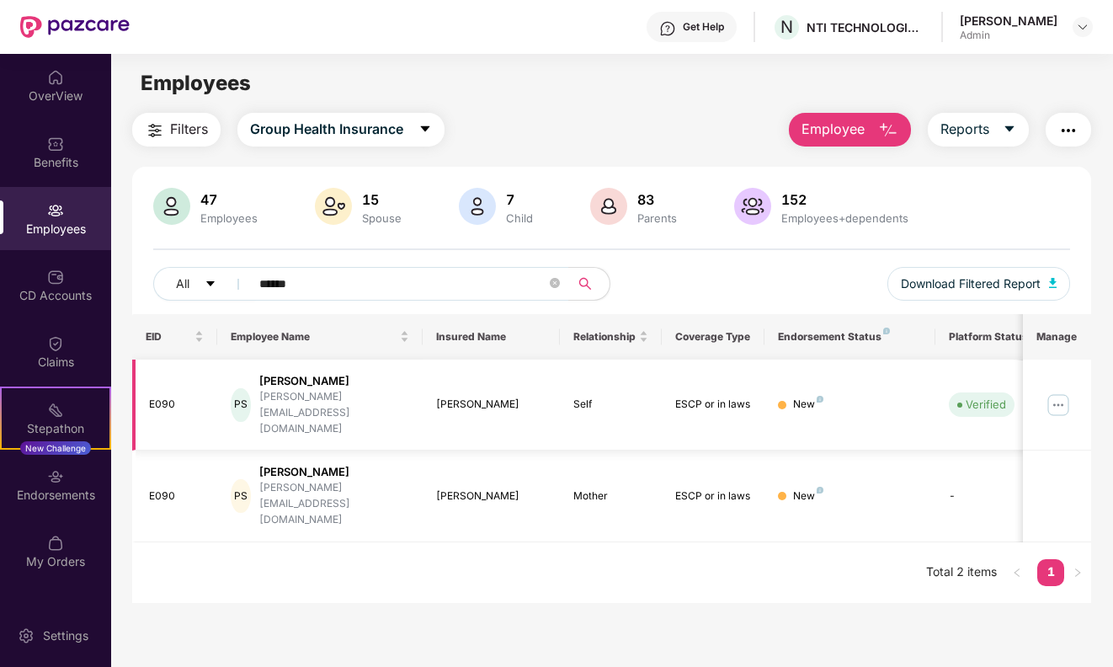
click at [1060, 393] on img at bounding box center [1057, 404] width 27 height 27
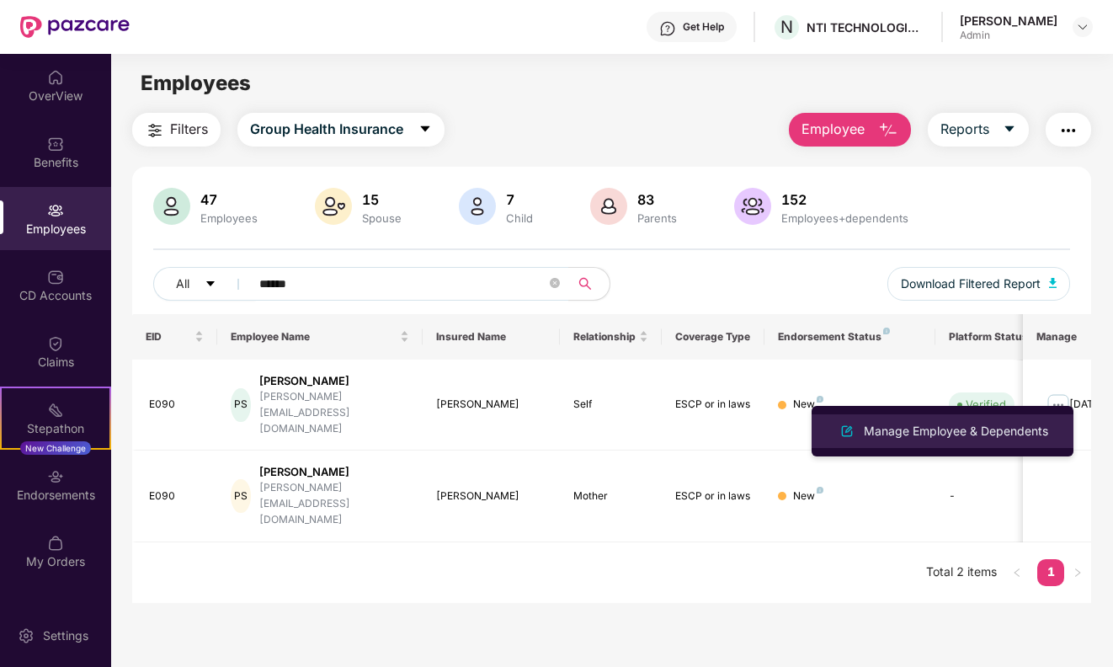
click at [886, 432] on div "Manage Employee & Dependents" at bounding box center [955, 431] width 191 height 19
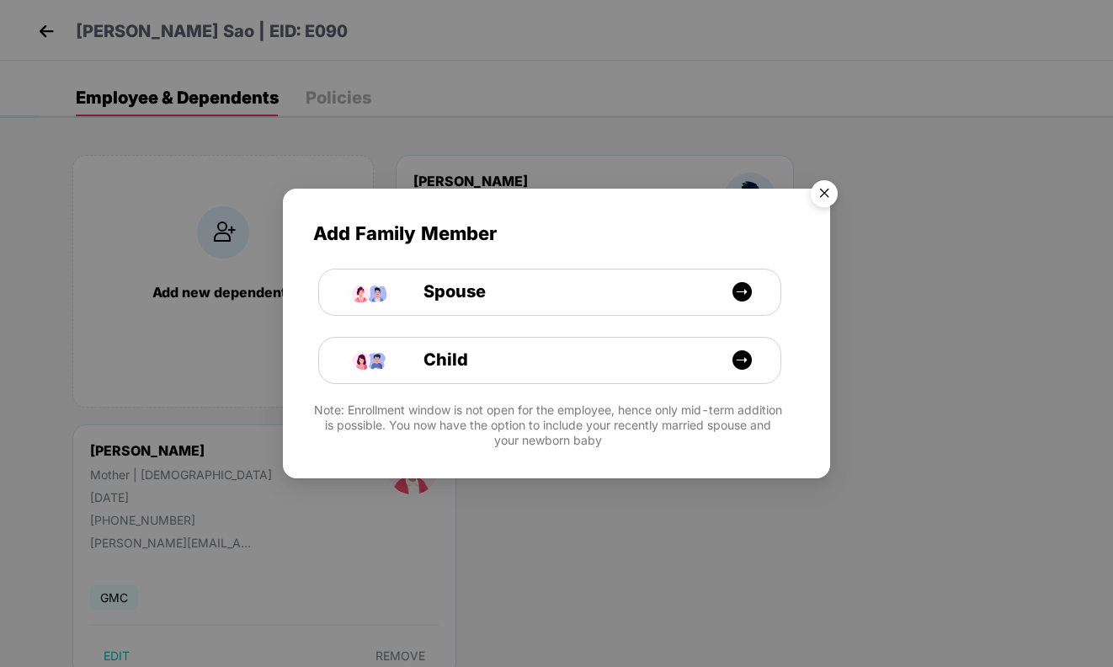
click at [817, 193] on img "Close" at bounding box center [823, 196] width 47 height 47
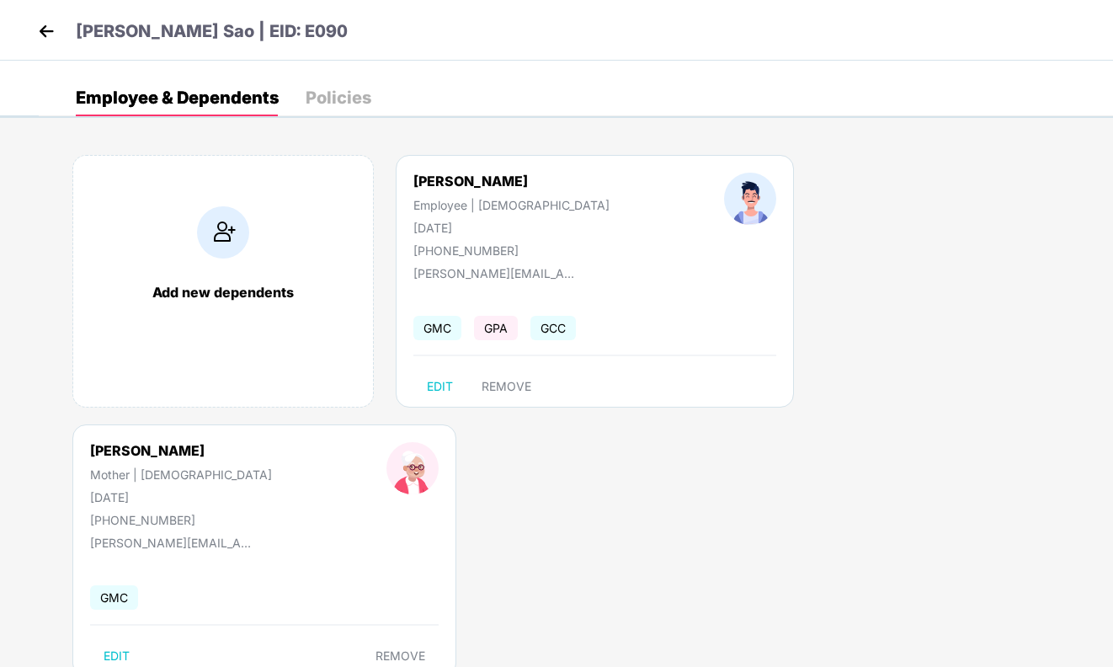
drag, startPoint x: 494, startPoint y: 233, endPoint x: 375, endPoint y: 231, distance: 119.5
click at [375, 231] on div "[PERSON_NAME] Sao Employee | [DEMOGRAPHIC_DATA] [DATE] [PHONE_NUMBER]" at bounding box center [511, 215] width 311 height 85
copy div "[DATE]"
click at [478, 247] on div "[PHONE_NUMBER]" at bounding box center [511, 250] width 196 height 14
drag, startPoint x: 493, startPoint y: 233, endPoint x: 380, endPoint y: 231, distance: 113.6
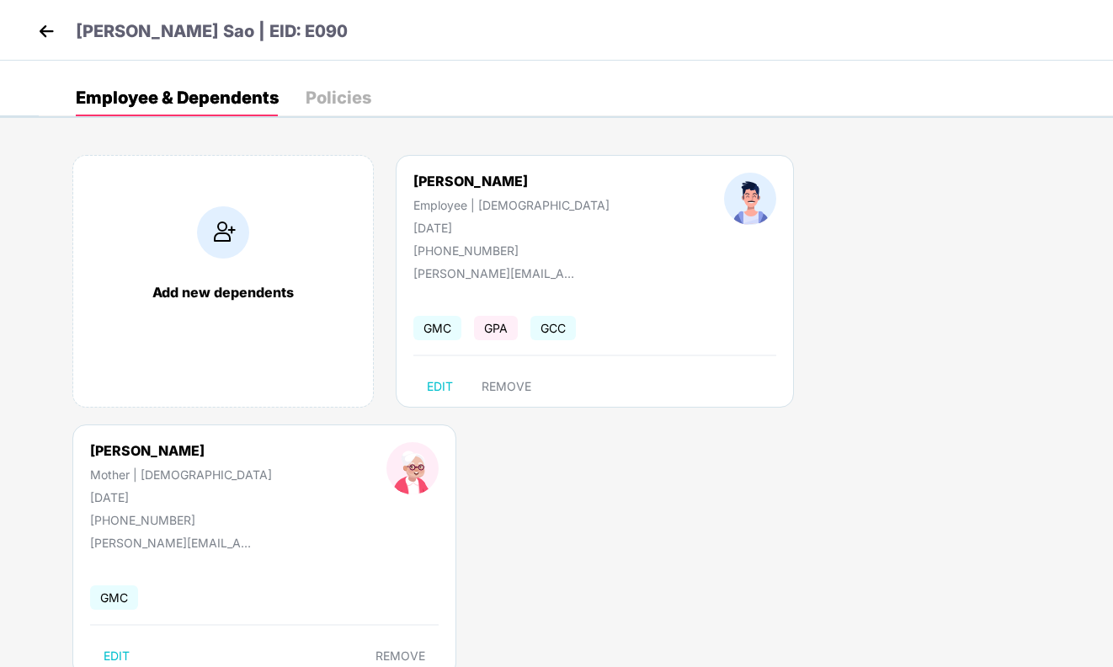
click at [380, 231] on div "[PERSON_NAME] Sao Employee | [DEMOGRAPHIC_DATA] [DATE] [PHONE_NUMBER]" at bounding box center [511, 215] width 311 height 85
copy div "[DATE]"
click at [39, 27] on img at bounding box center [46, 31] width 25 height 25
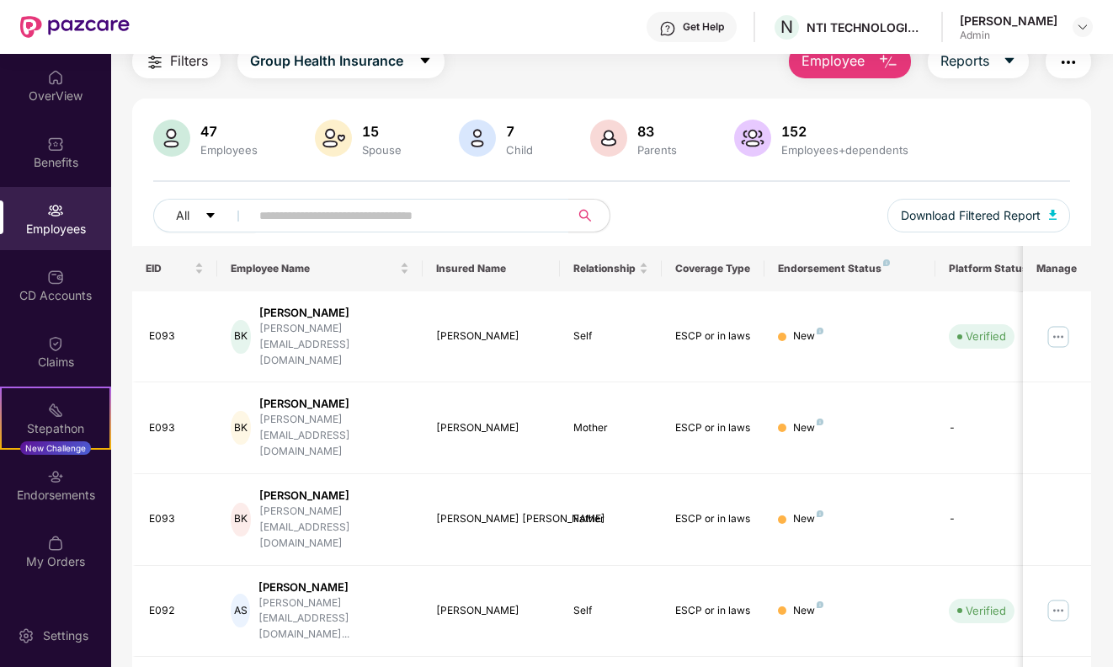
scroll to position [30, 0]
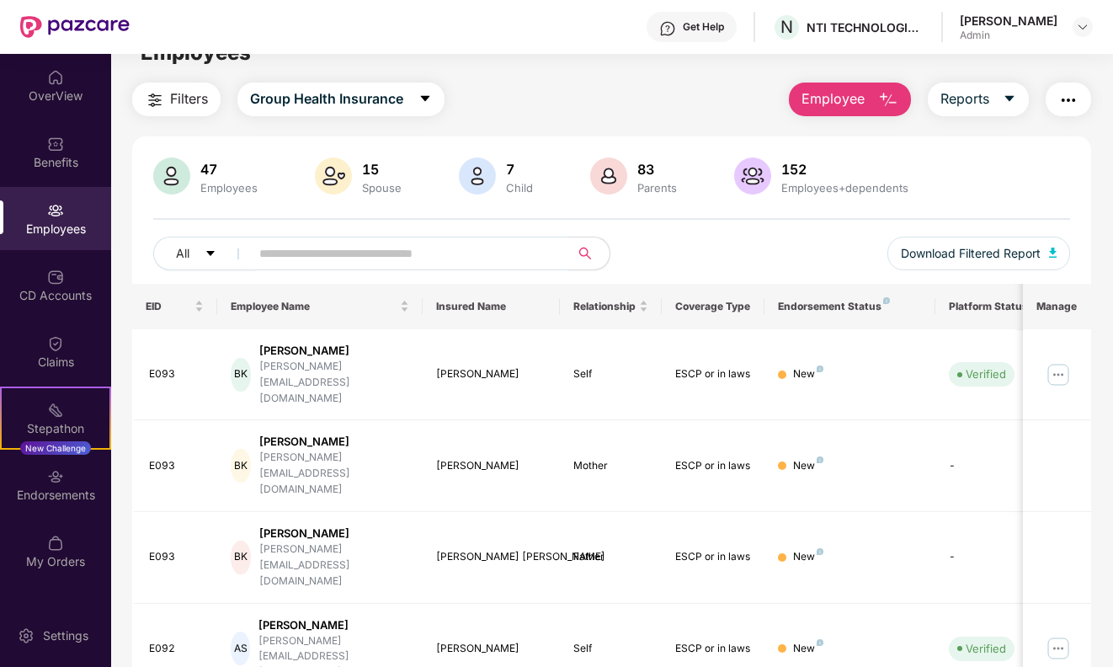
click at [257, 243] on span at bounding box center [404, 253] width 331 height 34
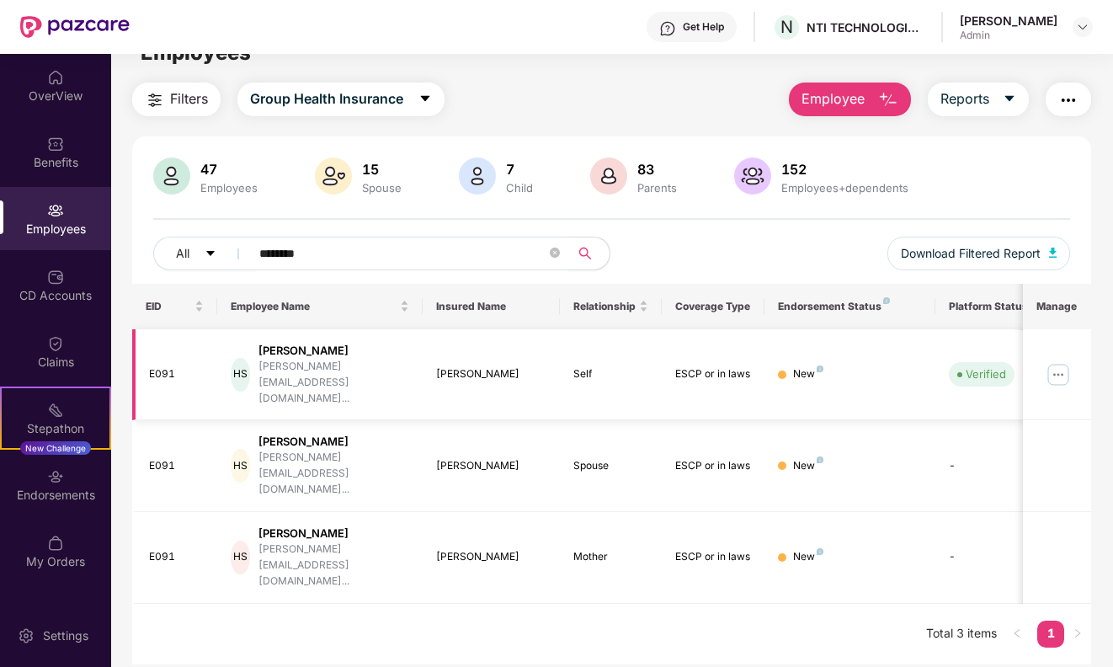
drag, startPoint x: 252, startPoint y: 277, endPoint x: 321, endPoint y: 353, distance: 103.1
click at [321, 353] on div "[PERSON_NAME]" at bounding box center [333, 351] width 151 height 16
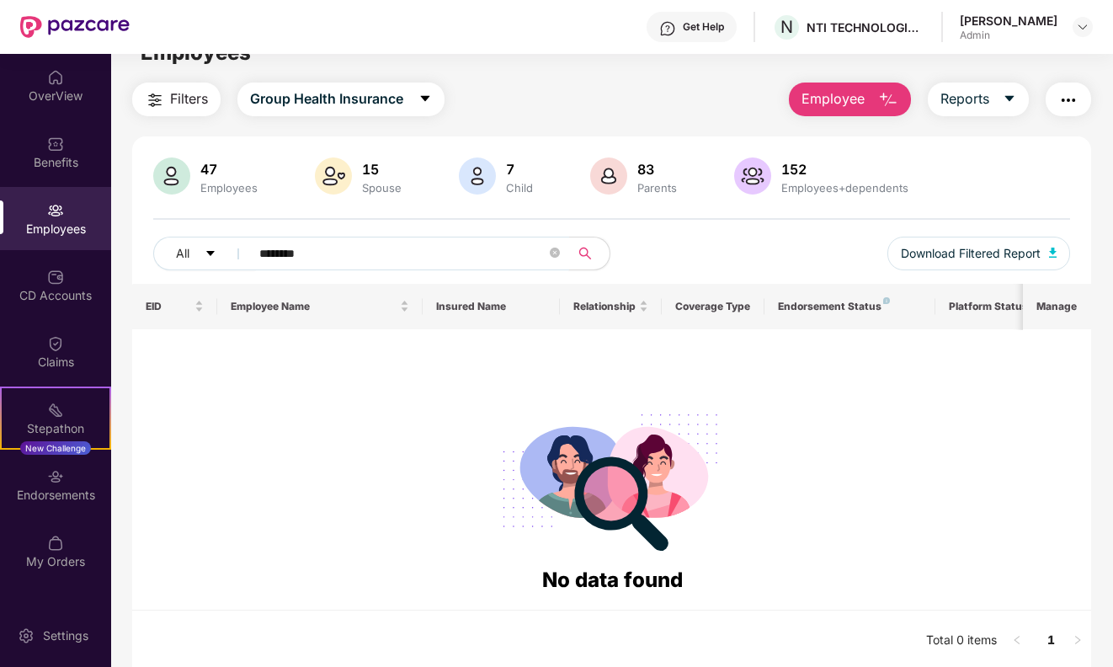
click at [345, 258] on input "********" at bounding box center [403, 253] width 288 height 25
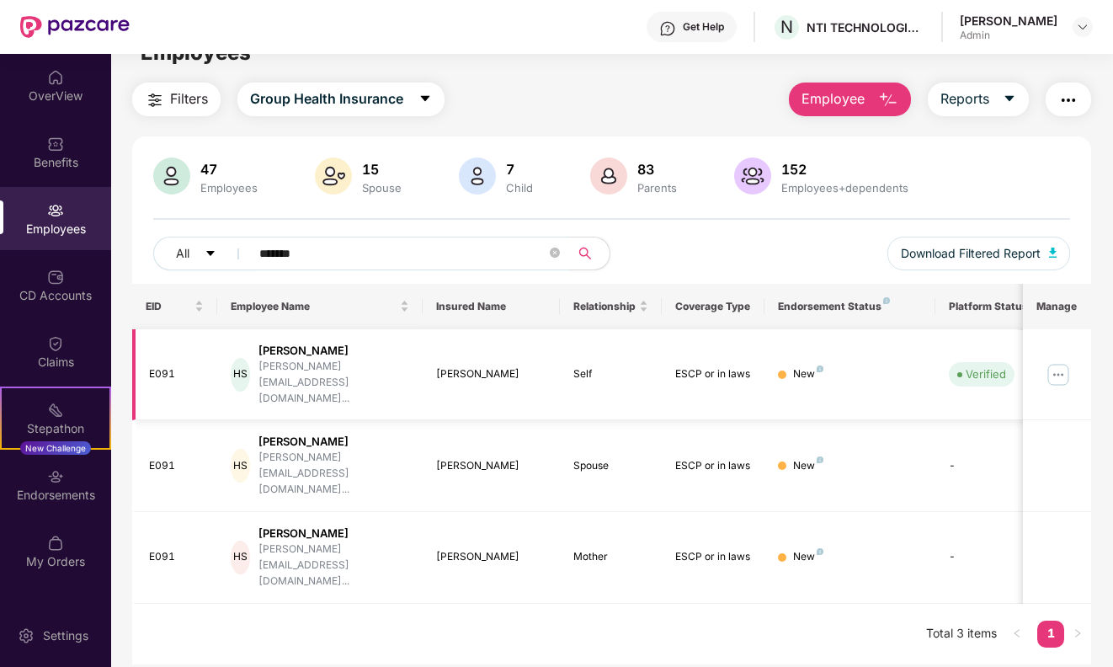
type input "*******"
click at [1059, 361] on img at bounding box center [1057, 374] width 27 height 27
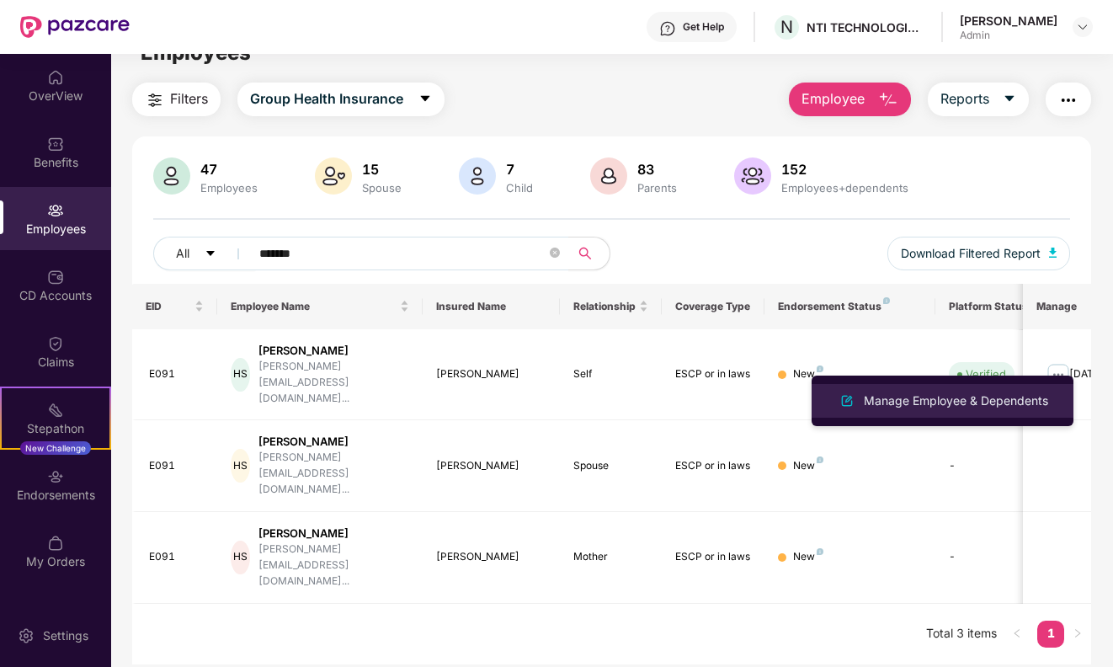
click at [946, 399] on div "Manage Employee & Dependents" at bounding box center [955, 400] width 191 height 19
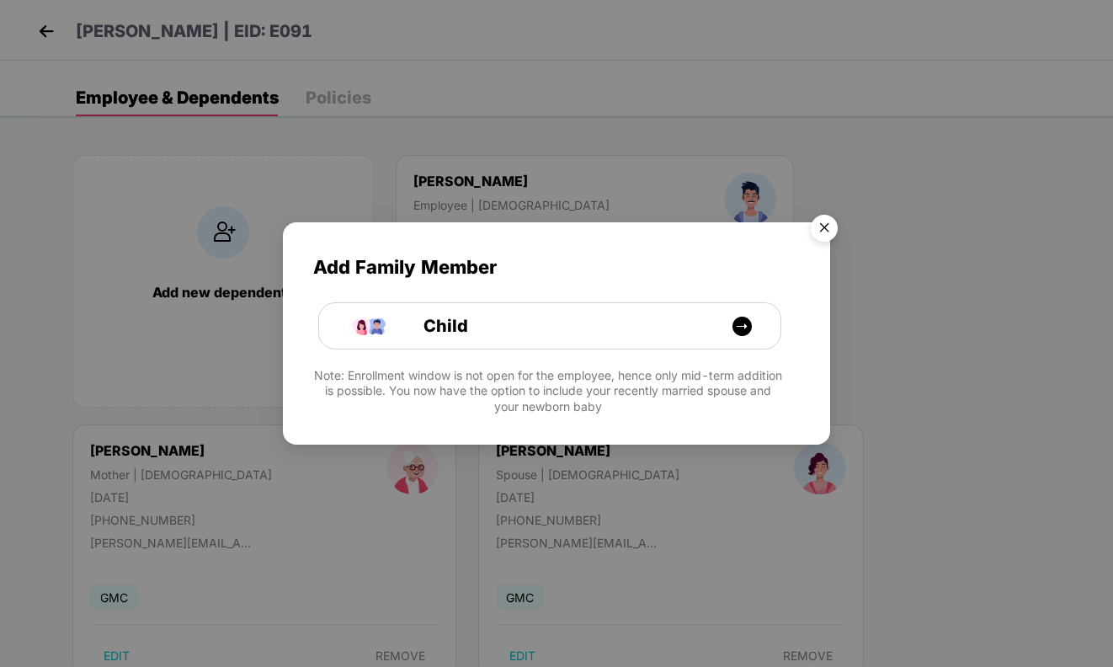
click at [829, 225] on img "Close" at bounding box center [823, 230] width 47 height 47
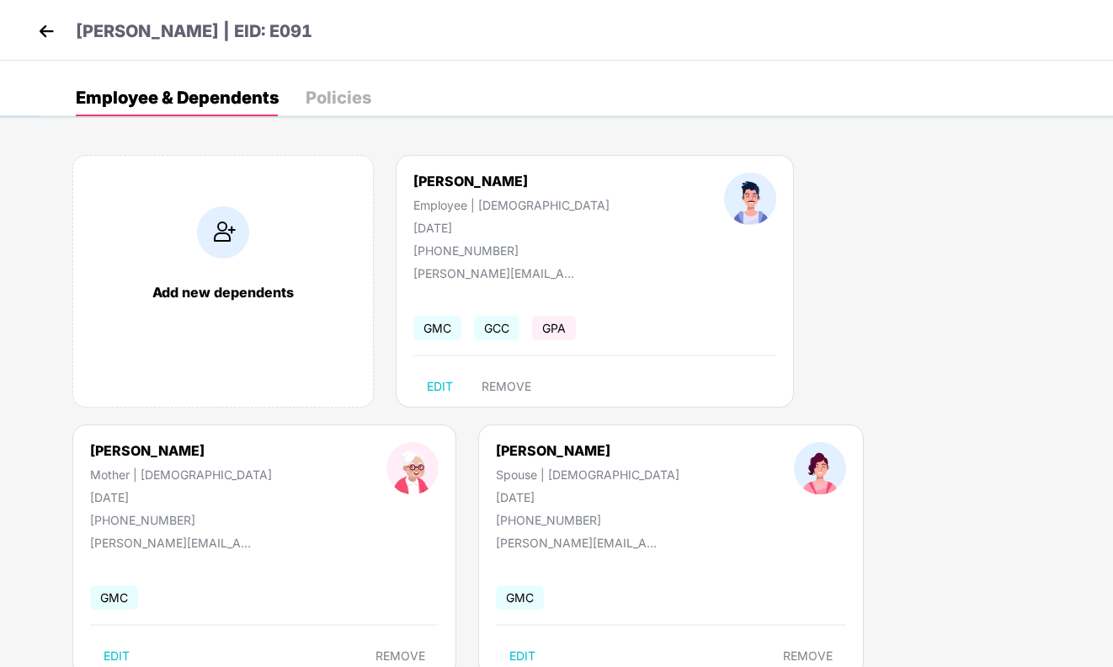
drag, startPoint x: 407, startPoint y: 229, endPoint x: 546, endPoint y: 227, distance: 138.9
click at [546, 227] on div "[PERSON_NAME] Employee | [DEMOGRAPHIC_DATA] [DATE] [PHONE_NUMBER]" at bounding box center [511, 215] width 311 height 85
copy div "[DATE]"
click at [51, 31] on img at bounding box center [46, 31] width 25 height 25
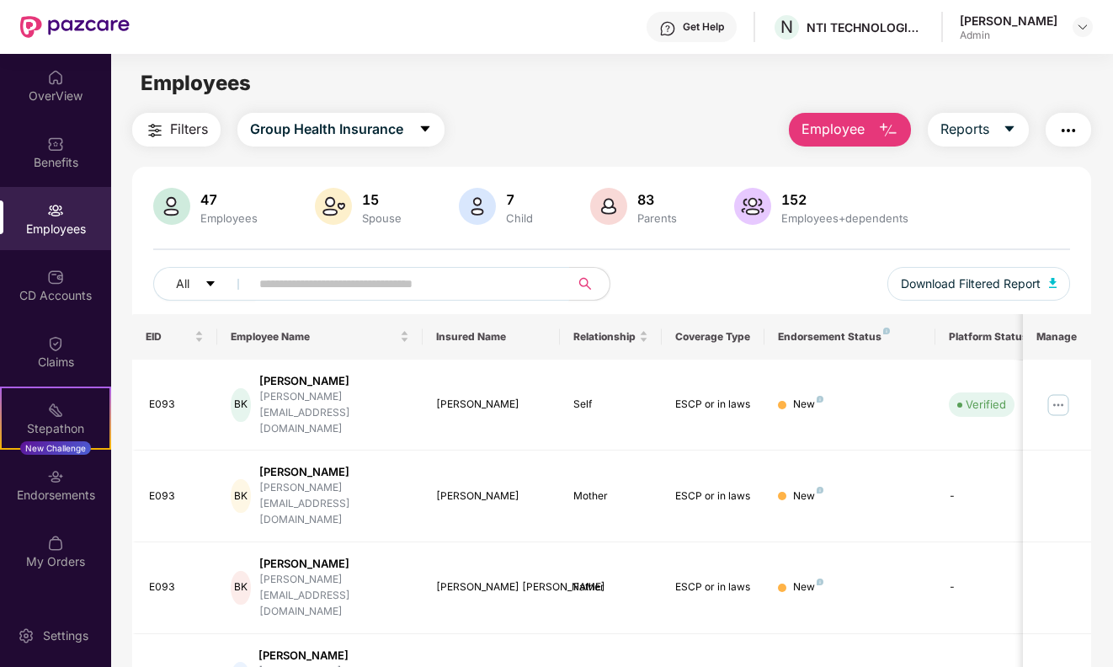
click at [316, 288] on input "text" at bounding box center [403, 283] width 288 height 25
type input "*******"
click at [1054, 391] on img at bounding box center [1057, 404] width 27 height 27
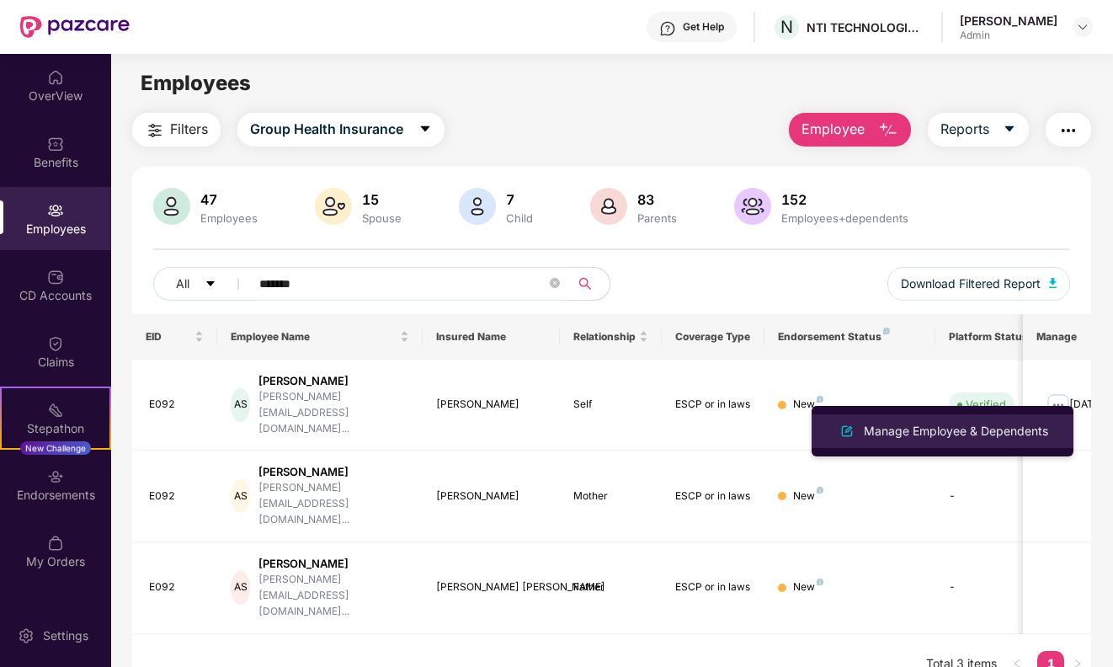
click at [925, 417] on li "Manage Employee & Dependents" at bounding box center [942, 431] width 262 height 34
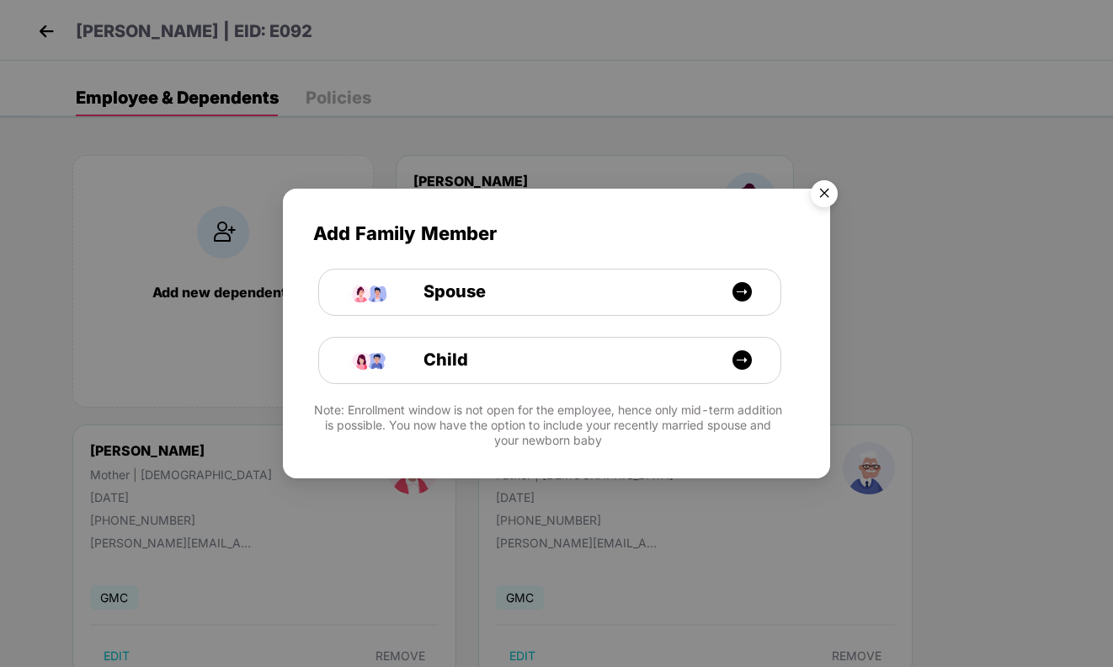
click at [825, 190] on img "Close" at bounding box center [823, 196] width 47 height 47
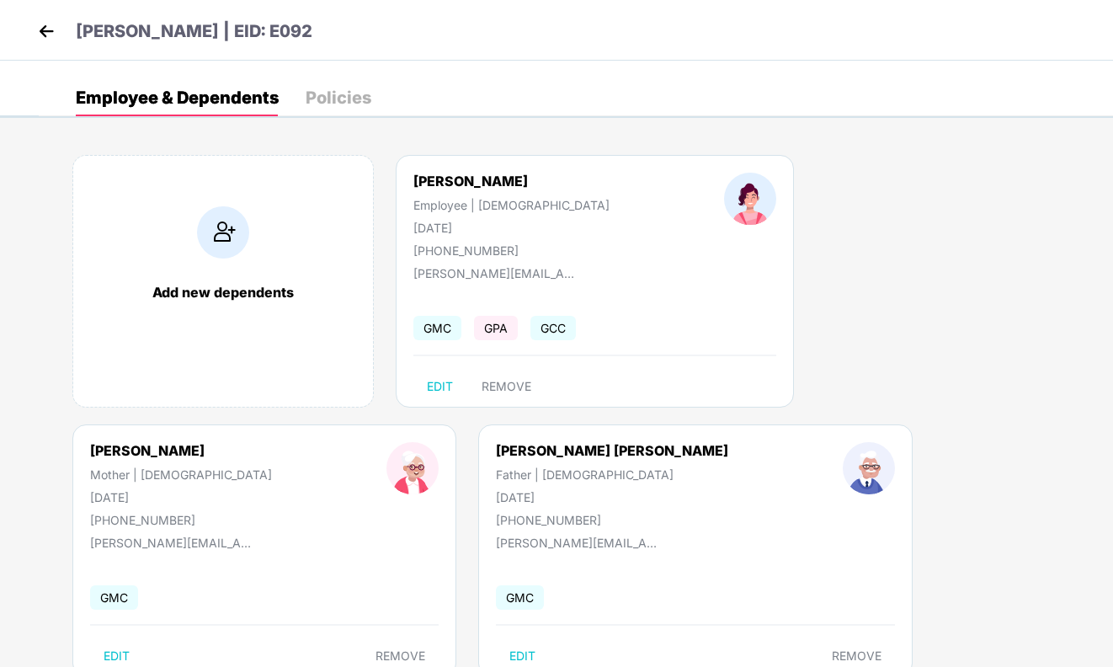
drag, startPoint x: 411, startPoint y: 229, endPoint x: 527, endPoint y: 222, distance: 116.3
click at [529, 223] on div "[PERSON_NAME] Employee | [DEMOGRAPHIC_DATA] [DATE] [PHONE_NUMBER]" at bounding box center [511, 215] width 311 height 85
copy div "[DATE]"
click at [49, 15] on div "[PERSON_NAME] | EID: E092" at bounding box center [556, 30] width 1113 height 61
click at [48, 33] on img at bounding box center [46, 31] width 25 height 25
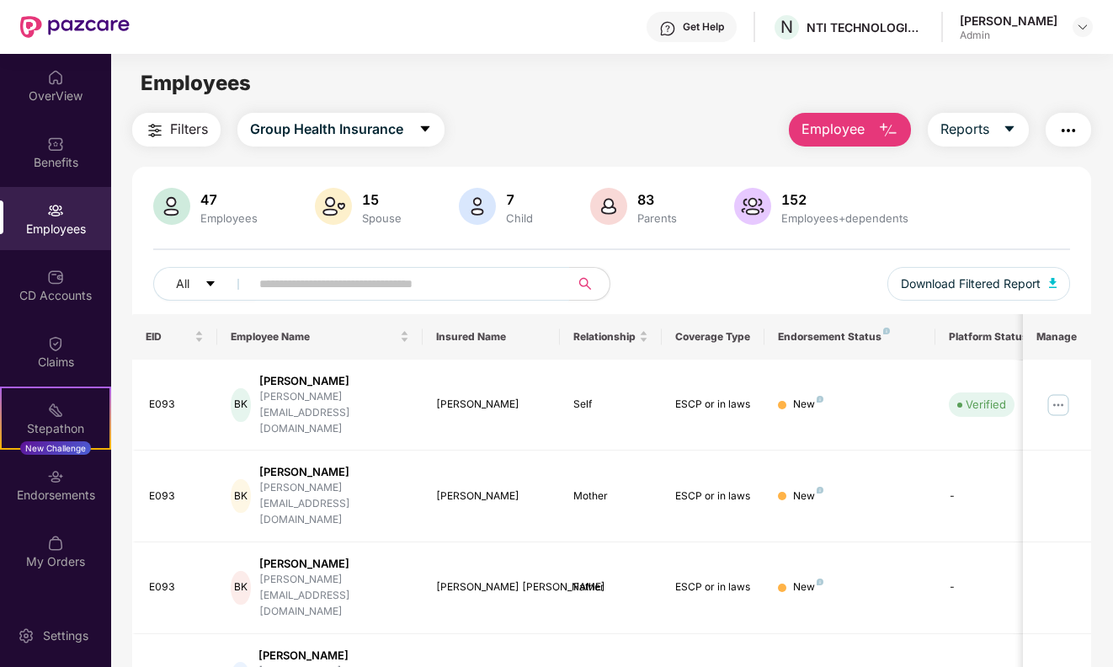
click at [422, 289] on input "text" at bounding box center [403, 283] width 288 height 25
type input "*****"
click at [1054, 393] on img at bounding box center [1057, 404] width 27 height 27
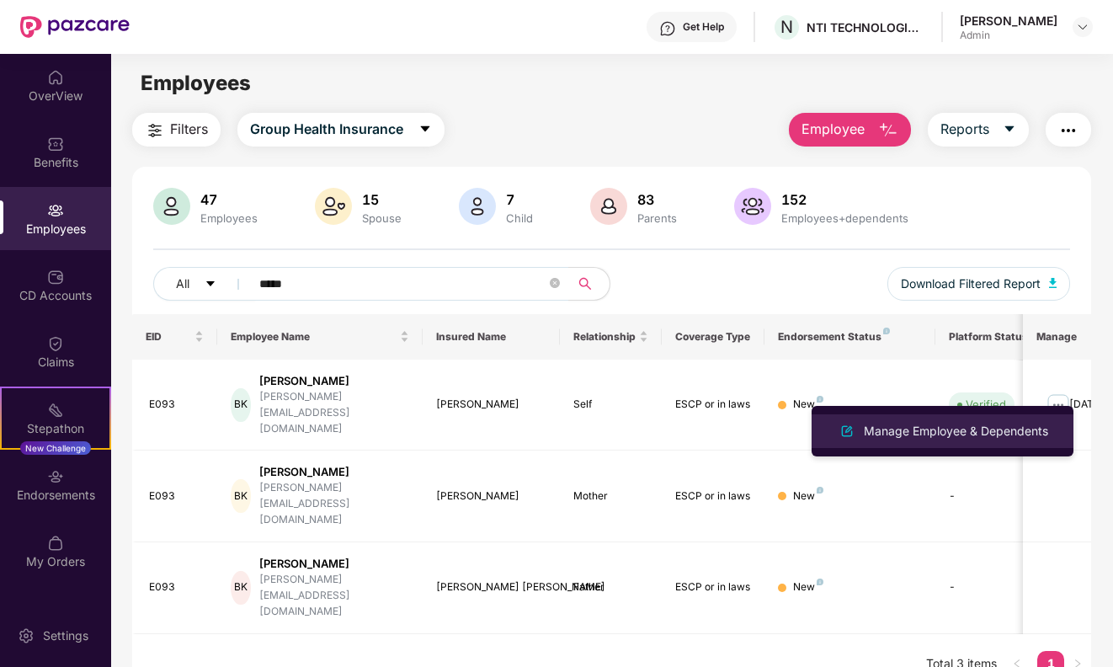
click at [932, 436] on div "Manage Employee & Dependents" at bounding box center [955, 431] width 191 height 19
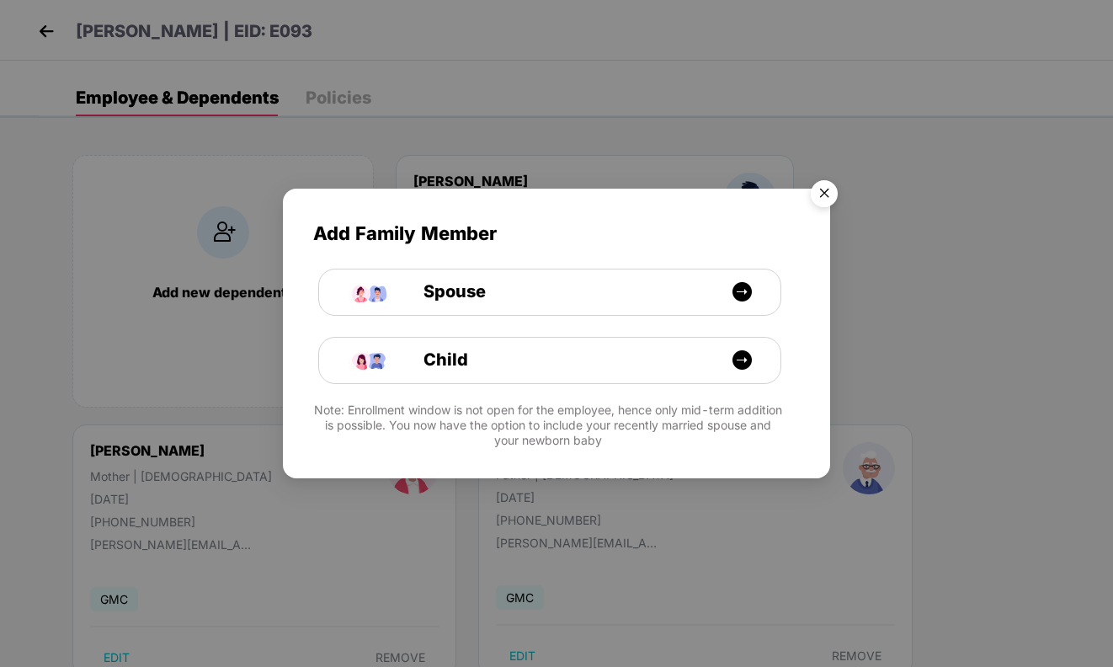
click at [834, 191] on img "Close" at bounding box center [823, 196] width 47 height 47
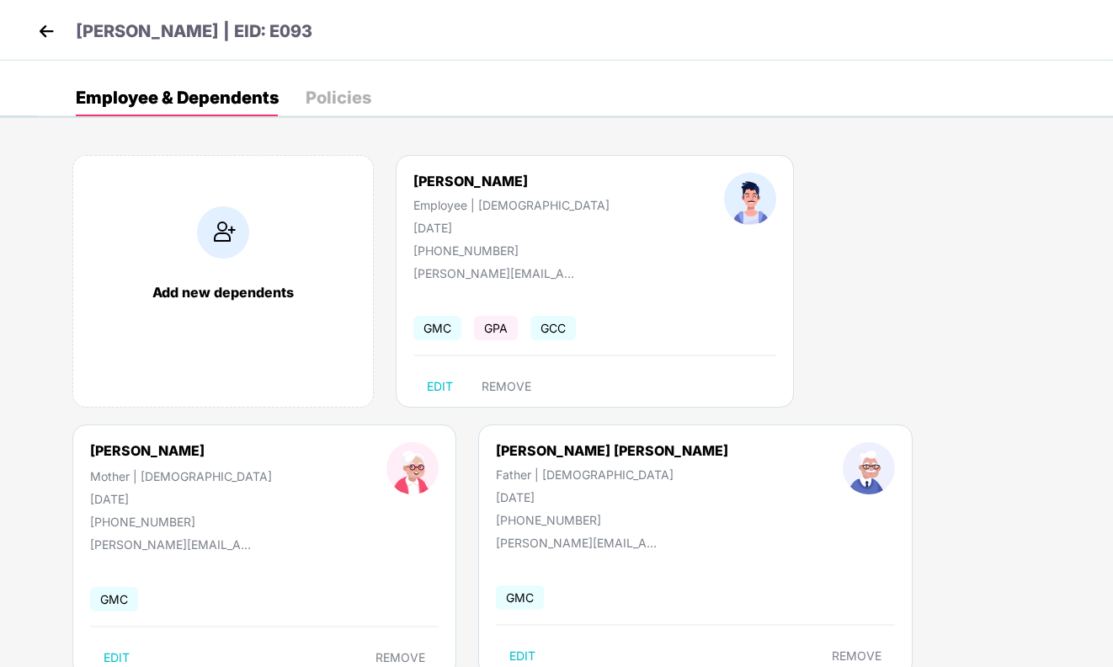
drag, startPoint x: 406, startPoint y: 231, endPoint x: 554, endPoint y: 229, distance: 147.3
click at [554, 229] on div "[PERSON_NAME] Employee | [DEMOGRAPHIC_DATA] [DATE] [PHONE_NUMBER]" at bounding box center [511, 215] width 311 height 85
copy div "[DATE]"
click at [49, 23] on img at bounding box center [46, 31] width 25 height 25
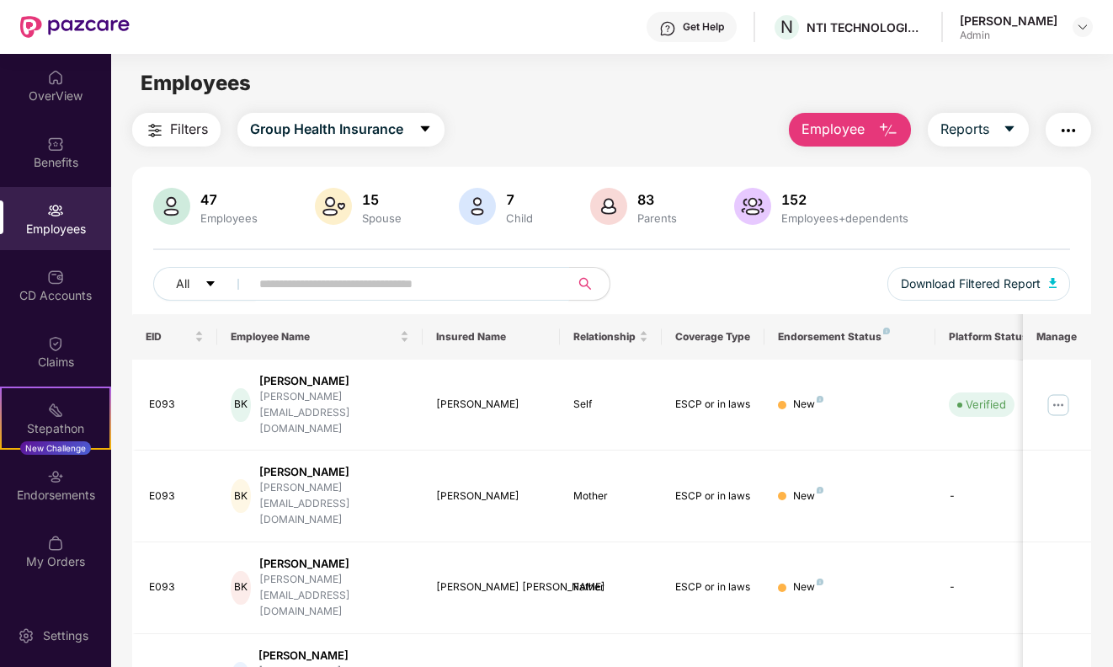
click at [411, 284] on input "text" at bounding box center [403, 283] width 288 height 25
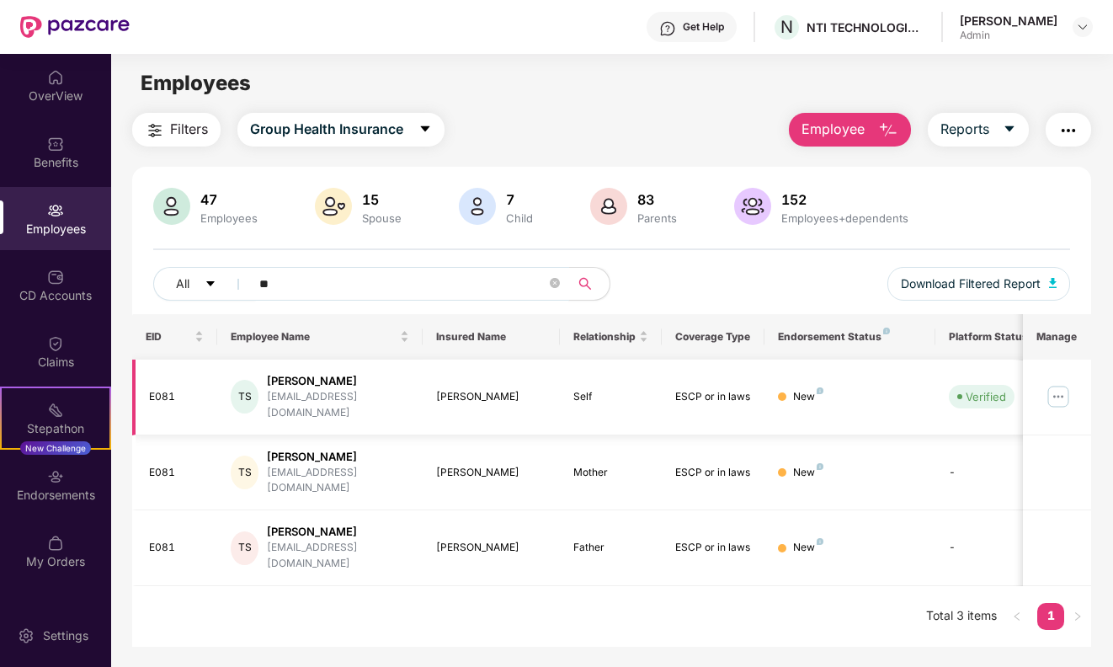
type input "**"
click at [1060, 390] on img at bounding box center [1057, 396] width 27 height 27
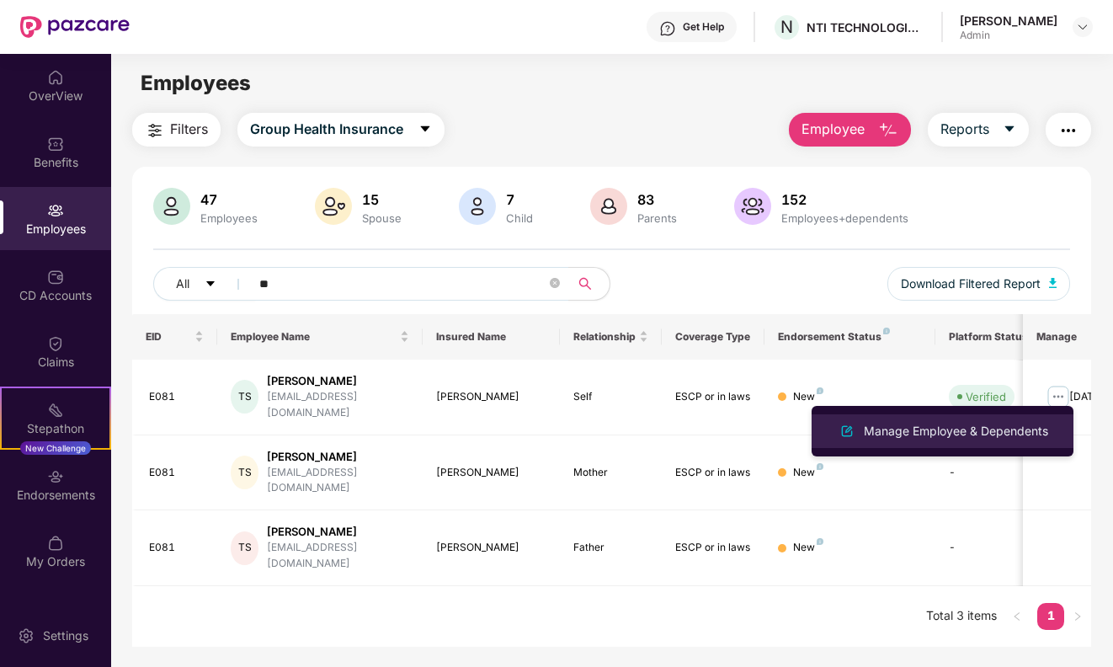
click at [933, 438] on div "Manage Employee & Dependents" at bounding box center [955, 431] width 191 height 19
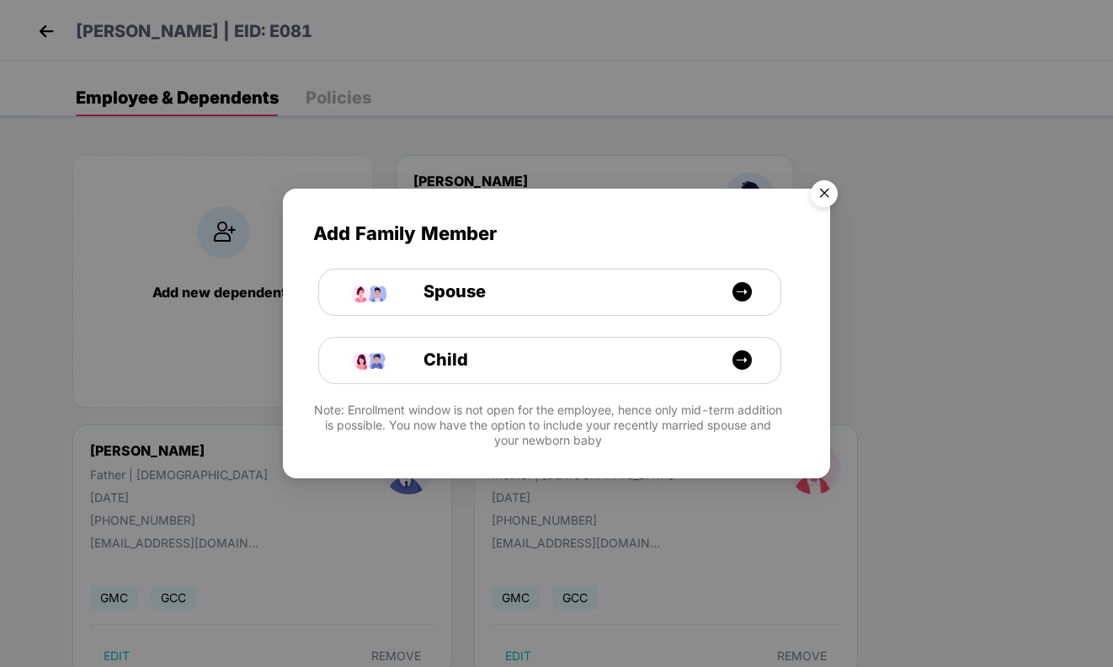
click at [826, 195] on img "Close" at bounding box center [823, 196] width 47 height 47
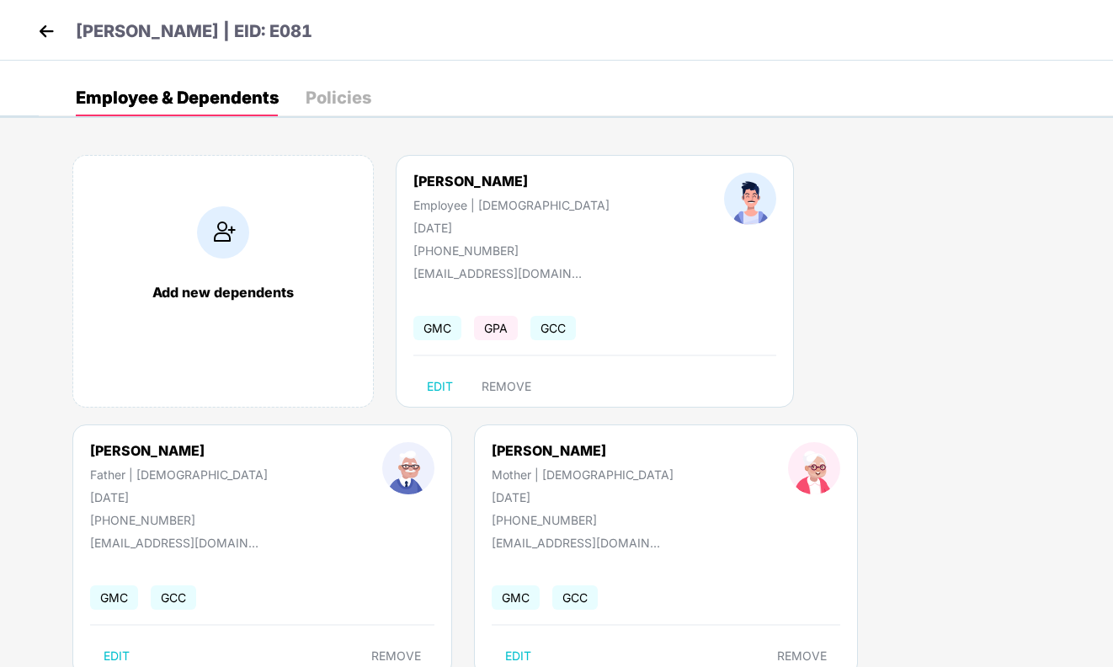
click at [45, 31] on img at bounding box center [46, 31] width 25 height 25
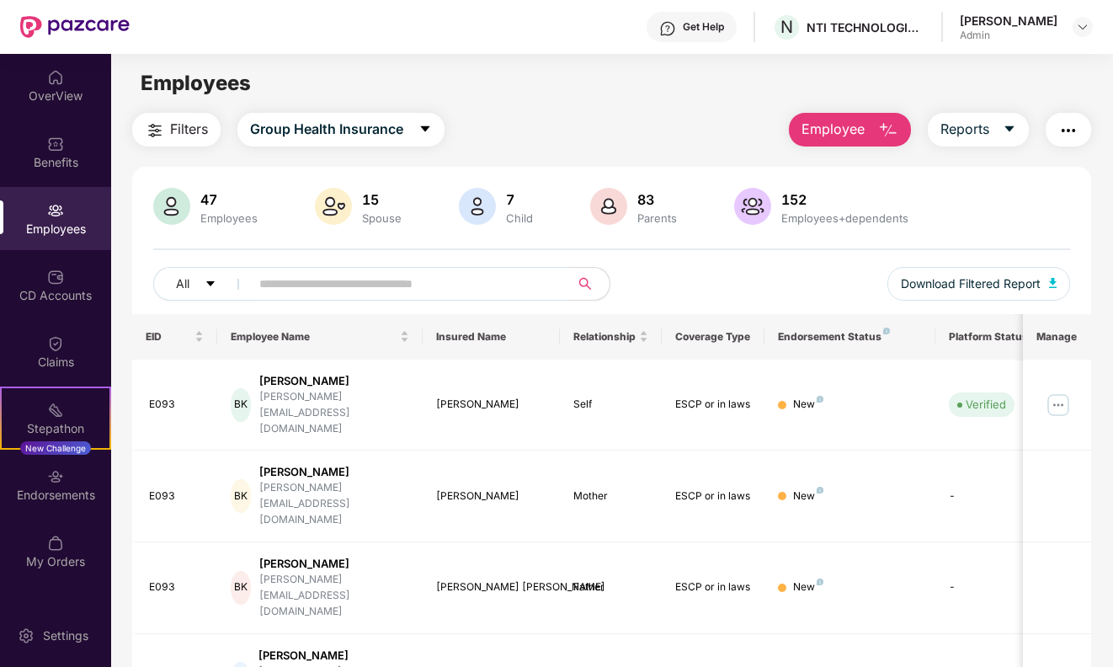
click at [374, 275] on input "text" at bounding box center [403, 283] width 288 height 25
type input "*"
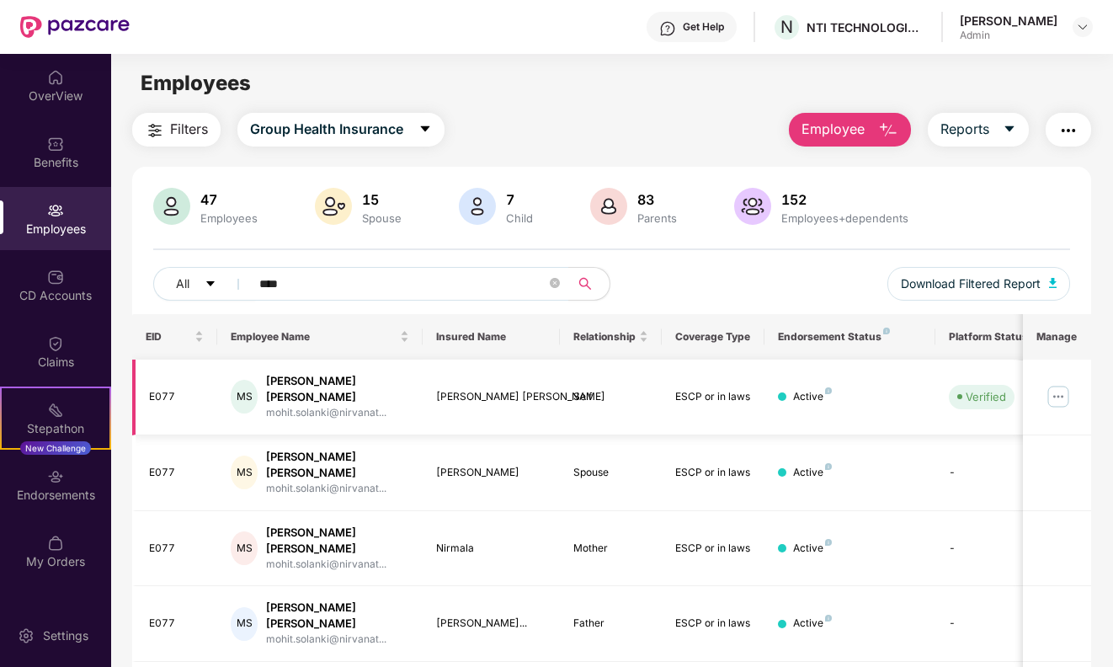
drag, startPoint x: 374, startPoint y: 275, endPoint x: 1051, endPoint y: 384, distance: 686.1
click at [1051, 384] on img at bounding box center [1057, 396] width 27 height 27
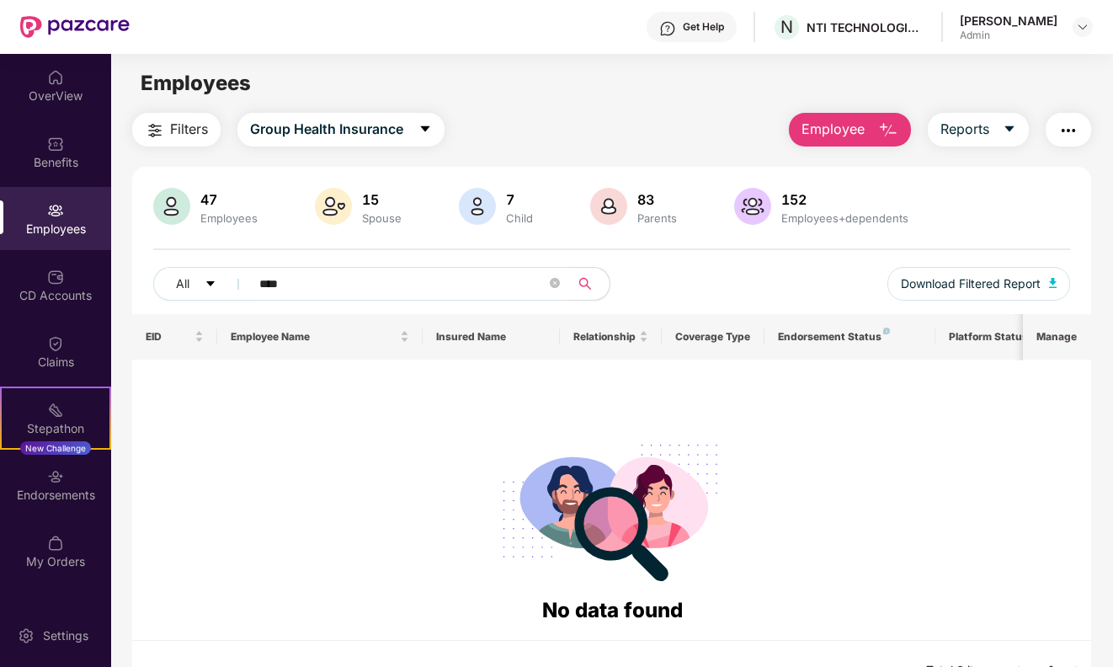
click at [323, 274] on input "****" at bounding box center [403, 283] width 288 height 25
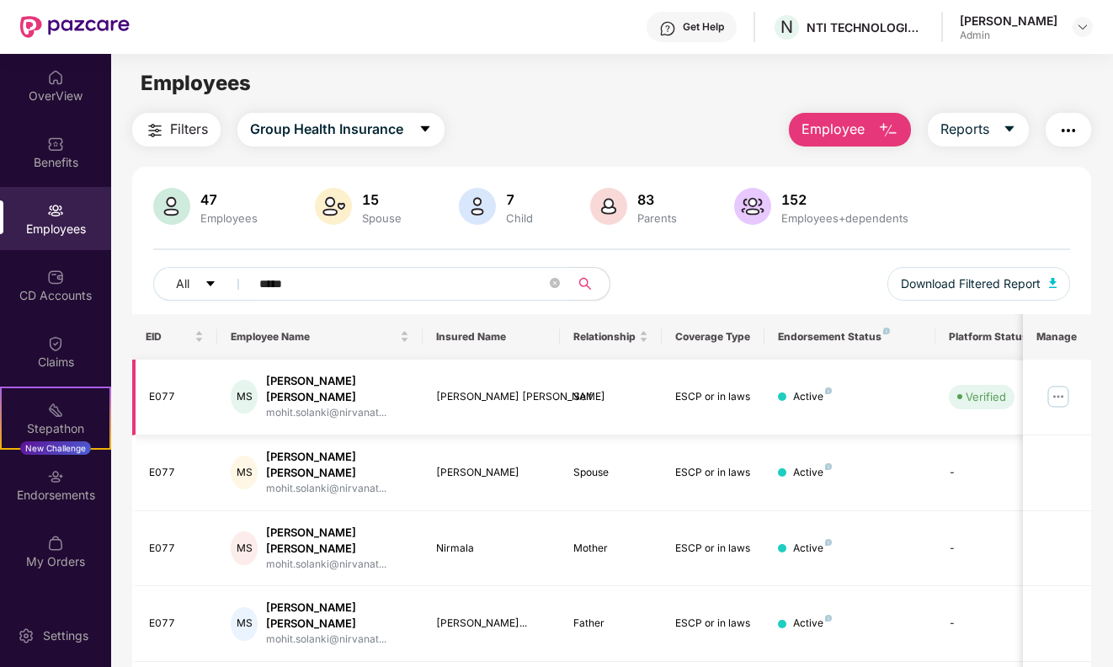
type input "*****"
click at [1052, 387] on img at bounding box center [1057, 396] width 27 height 27
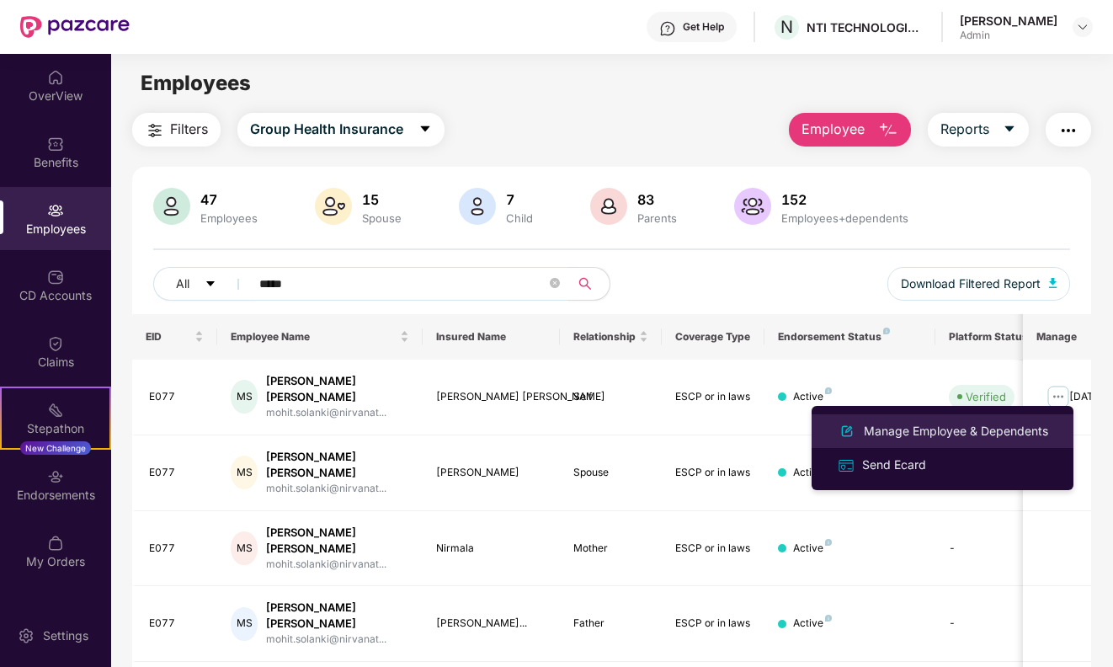
click at [909, 430] on div "Manage Employee & Dependents" at bounding box center [955, 431] width 191 height 19
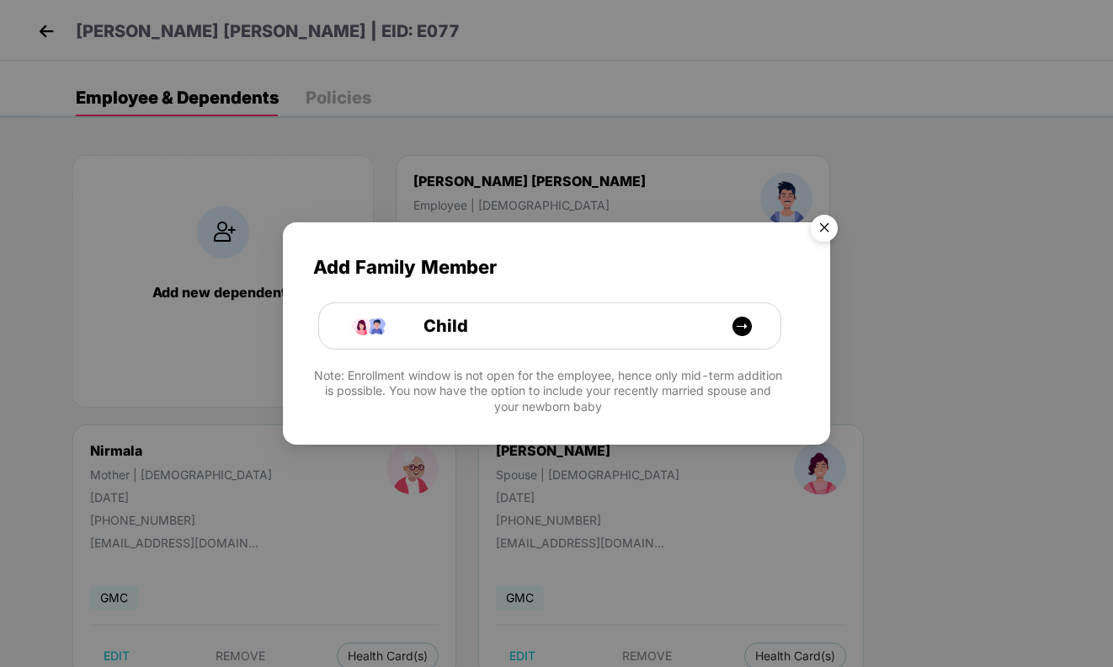
click at [823, 226] on img "Close" at bounding box center [823, 230] width 47 height 47
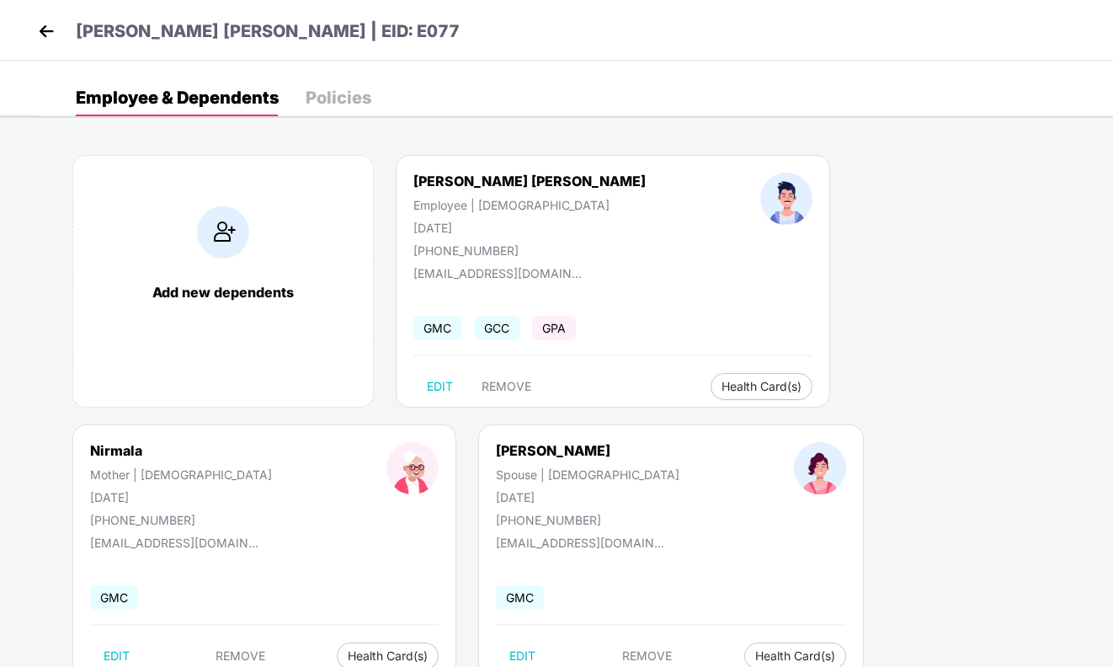
drag, startPoint x: 496, startPoint y: 225, endPoint x: 384, endPoint y: 225, distance: 111.9
click at [384, 225] on div "[PERSON_NAME] [PERSON_NAME] Employee | [DEMOGRAPHIC_DATA] [DATE] [PHONE_NUMBER]" at bounding box center [529, 215] width 347 height 85
